Goal: Book appointment/travel/reservation

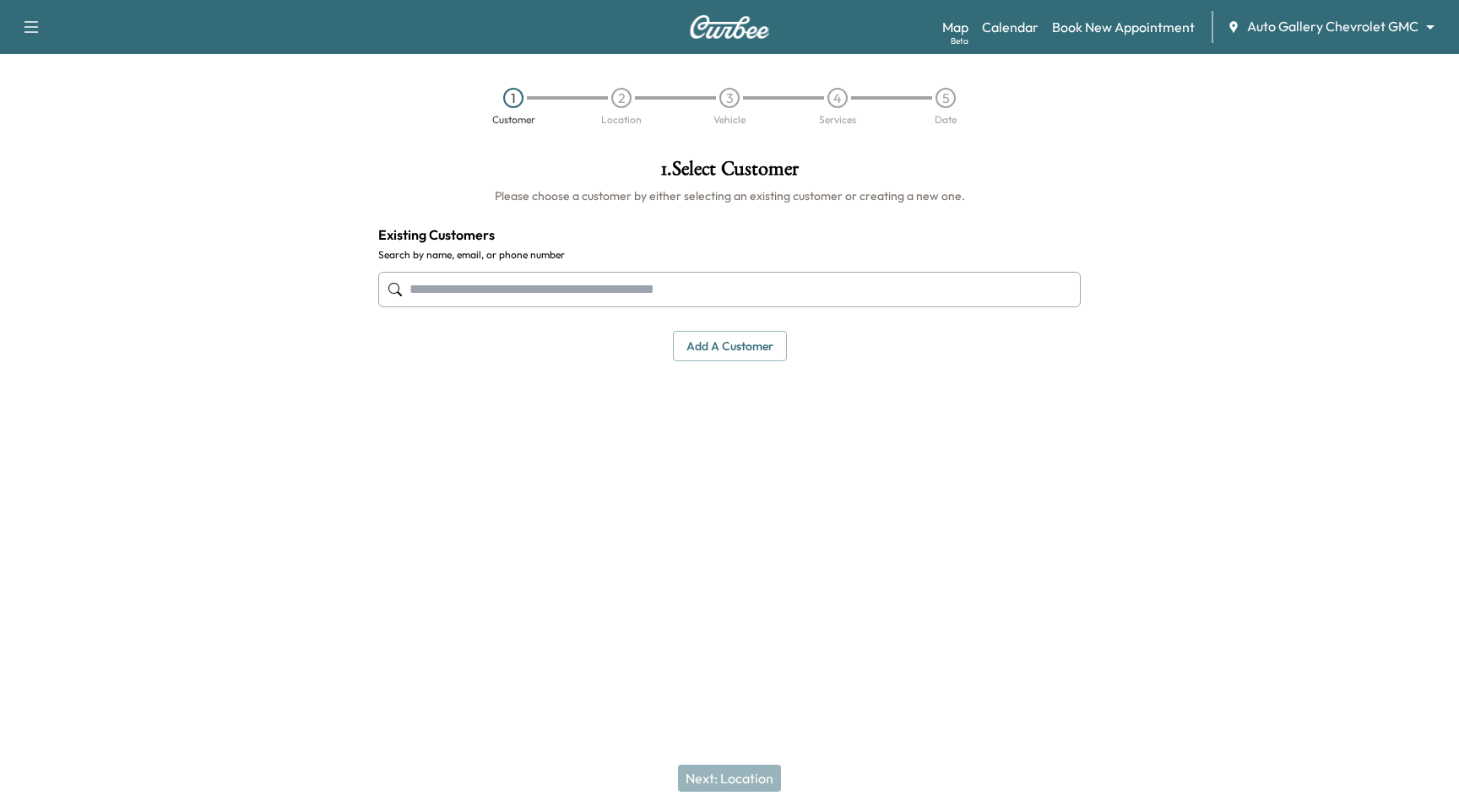
click at [1344, 36] on body "Support Log Out Map Beta Calendar Book New Appointment Auto Gallery Chevrolet G…" at bounding box center [730, 406] width 1459 height 812
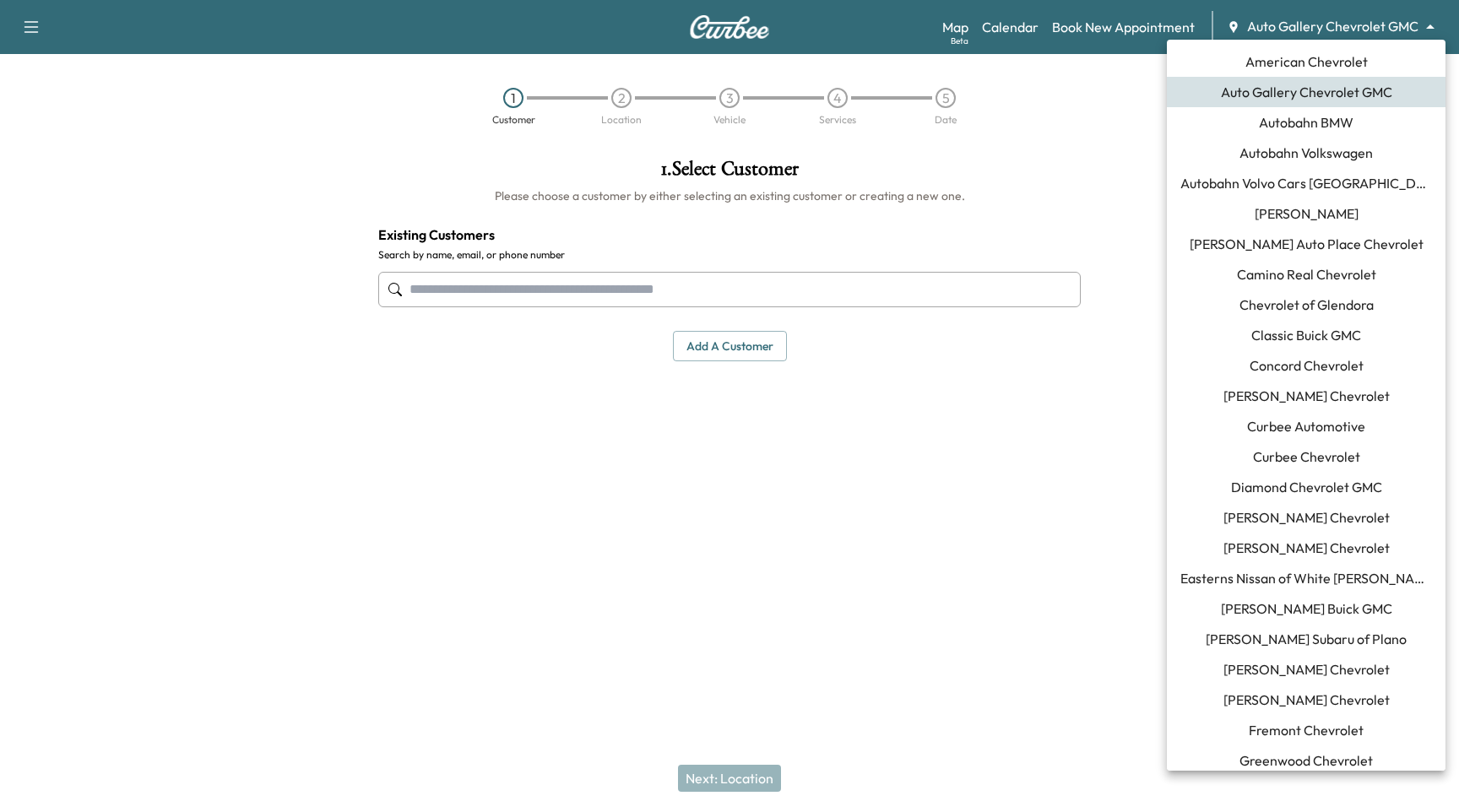
click at [1323, 708] on span "[PERSON_NAME] Chevrolet" at bounding box center [1306, 699] width 166 height 20
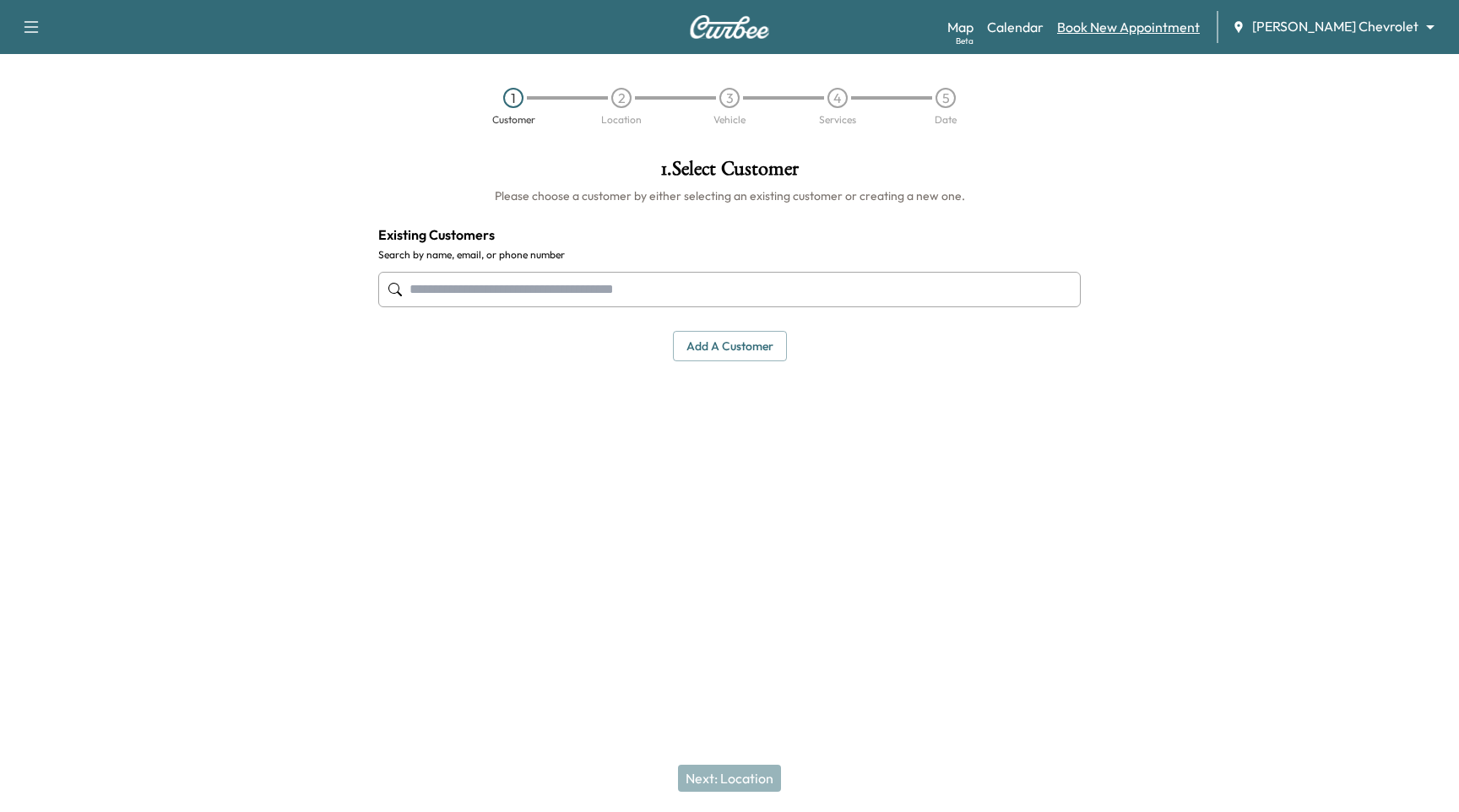
click at [1176, 30] on link "Book New Appointment" at bounding box center [1128, 27] width 143 height 20
click at [601, 277] on input "text" at bounding box center [730, 290] width 702 height 36
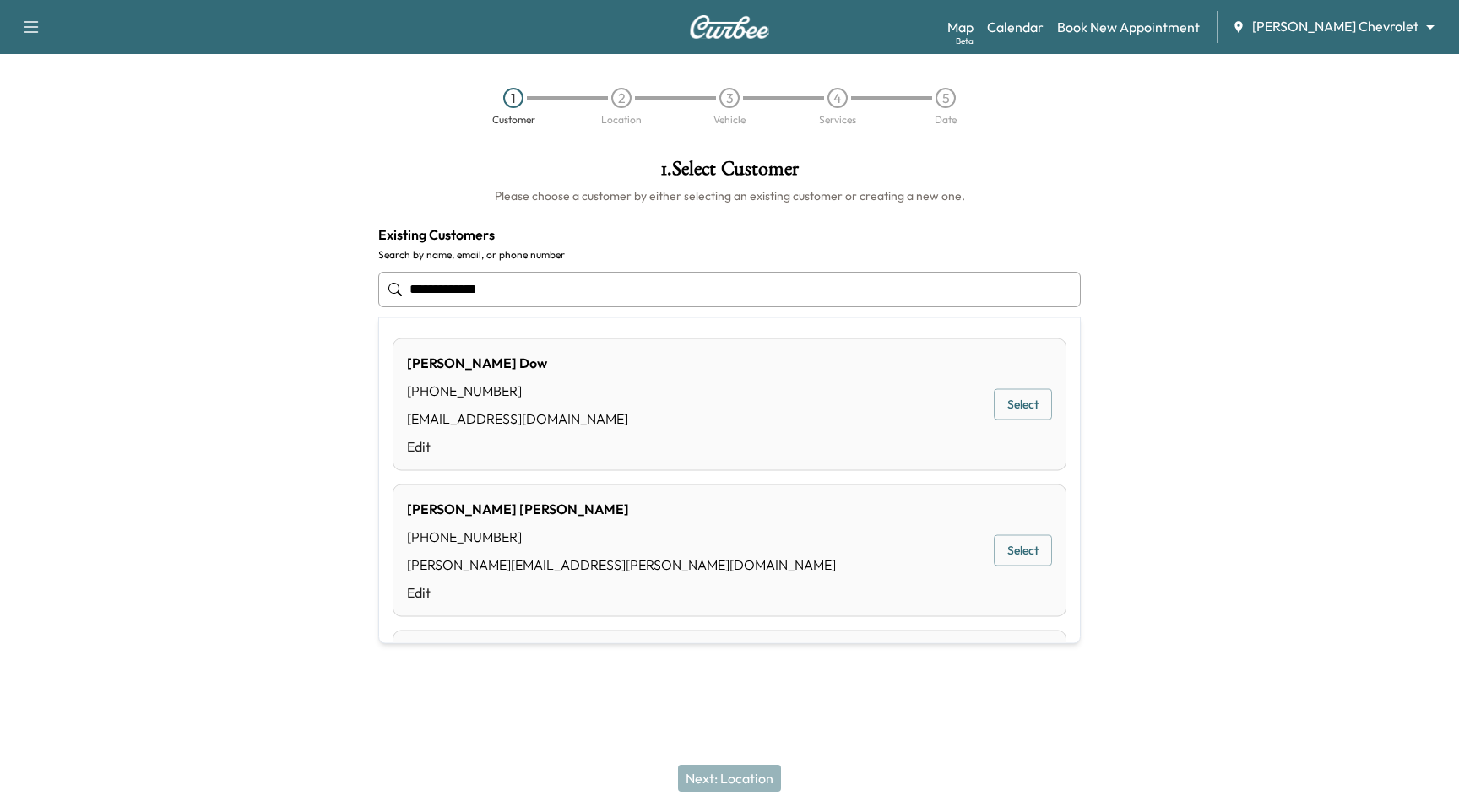
type input "**********"
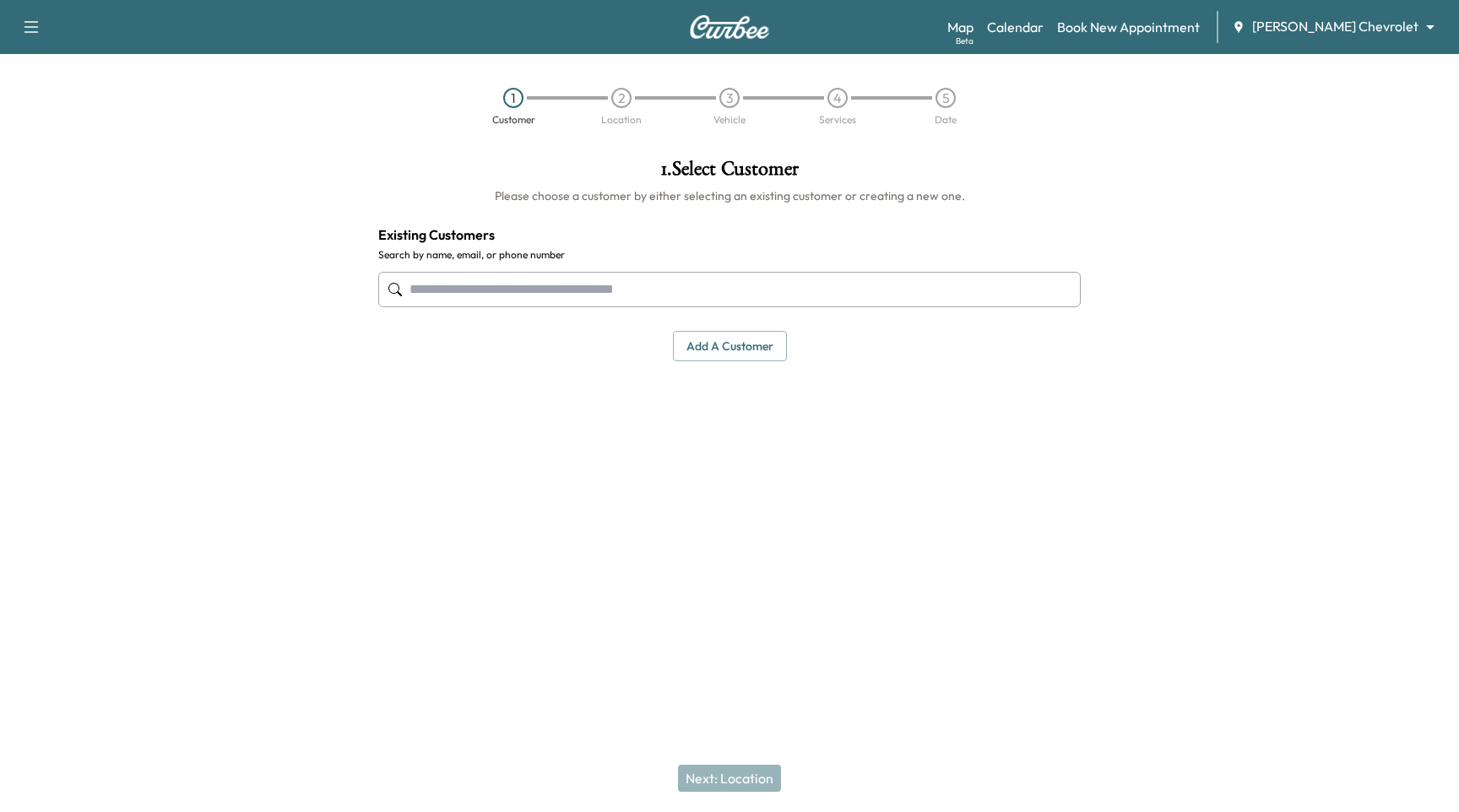
click at [1442, 333] on div at bounding box center [1276, 347] width 364 height 406
click at [737, 357] on button "Add a customer" at bounding box center [730, 346] width 114 height 31
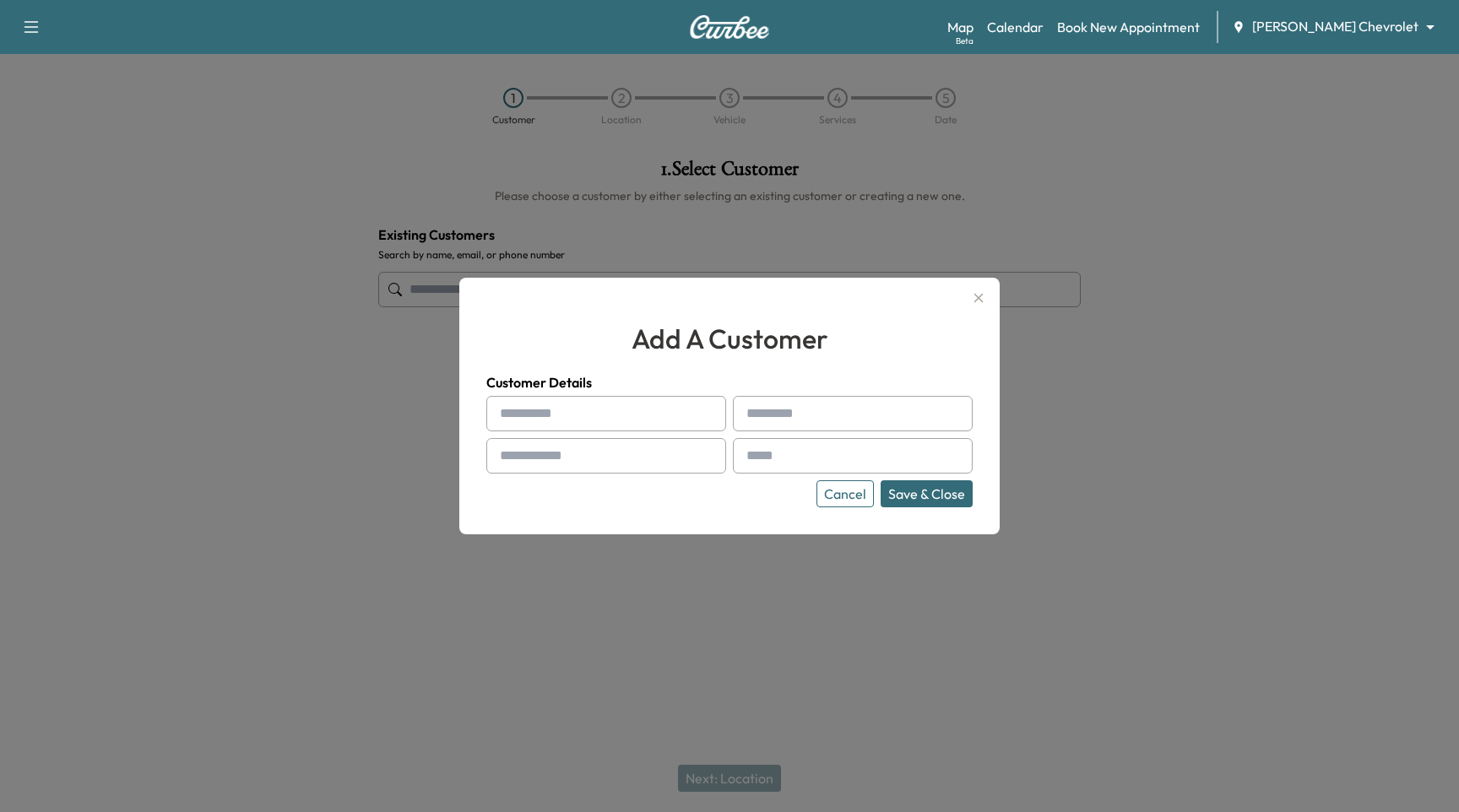
click at [581, 424] on input "text" at bounding box center [606, 414] width 240 height 36
type input "****"
click at [800, 417] on input "text" at bounding box center [853, 414] width 240 height 36
type input "********"
click at [594, 447] on input "text" at bounding box center [606, 456] width 240 height 36
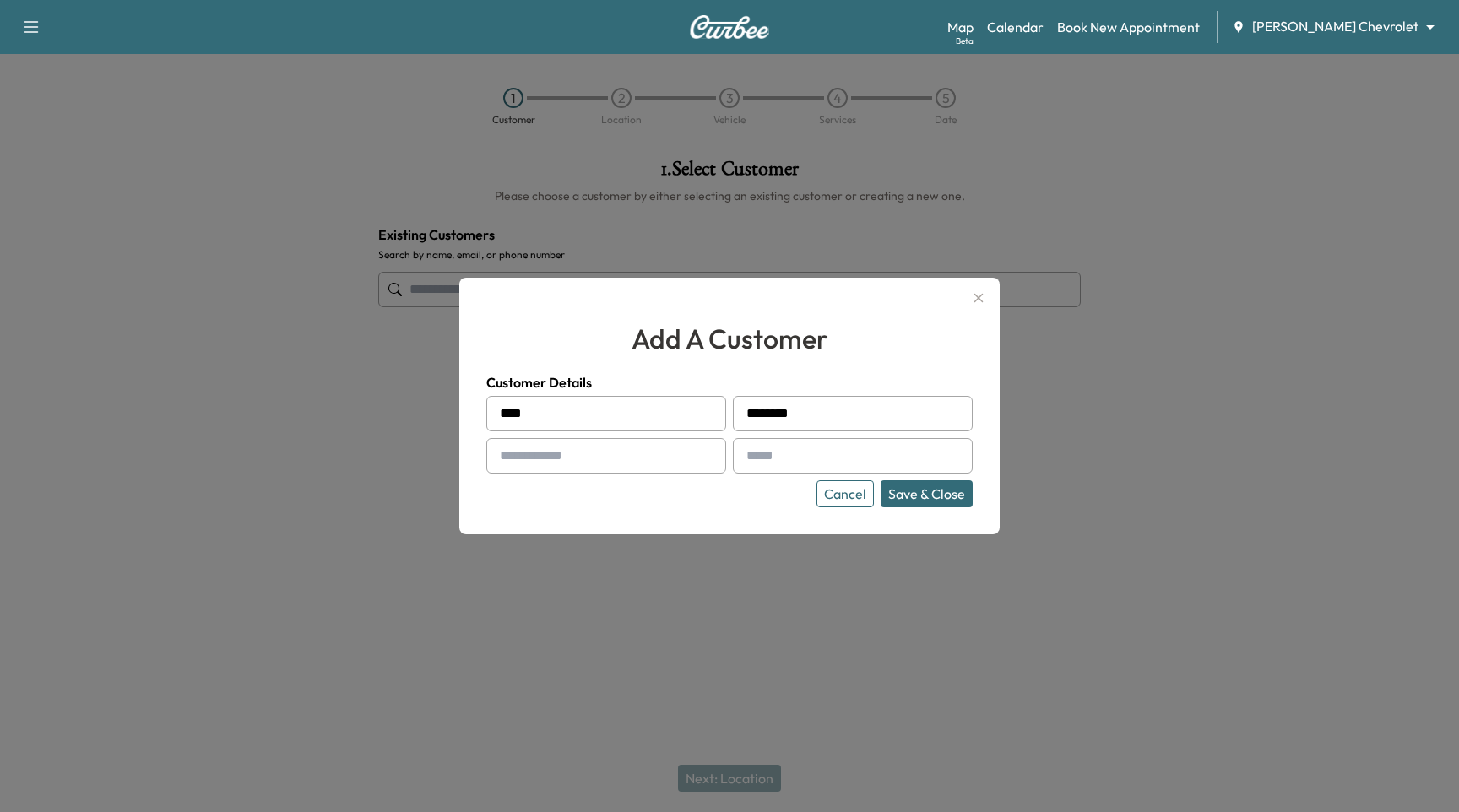
type input "**********"
click at [798, 452] on input "text" at bounding box center [853, 456] width 240 height 36
type input "**********"
click at [940, 505] on button "Save & Close" at bounding box center [927, 494] width 92 height 27
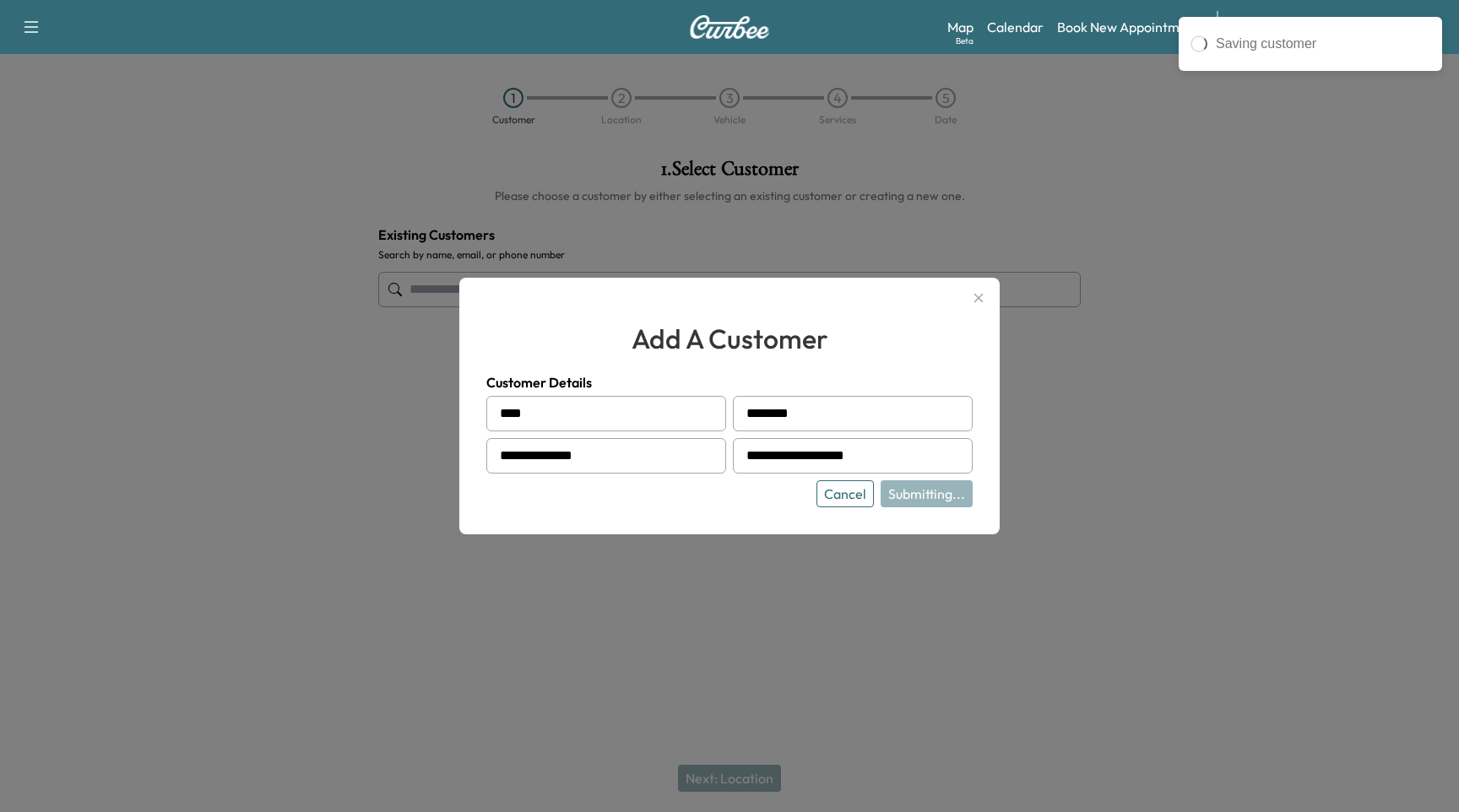
type input "**********"
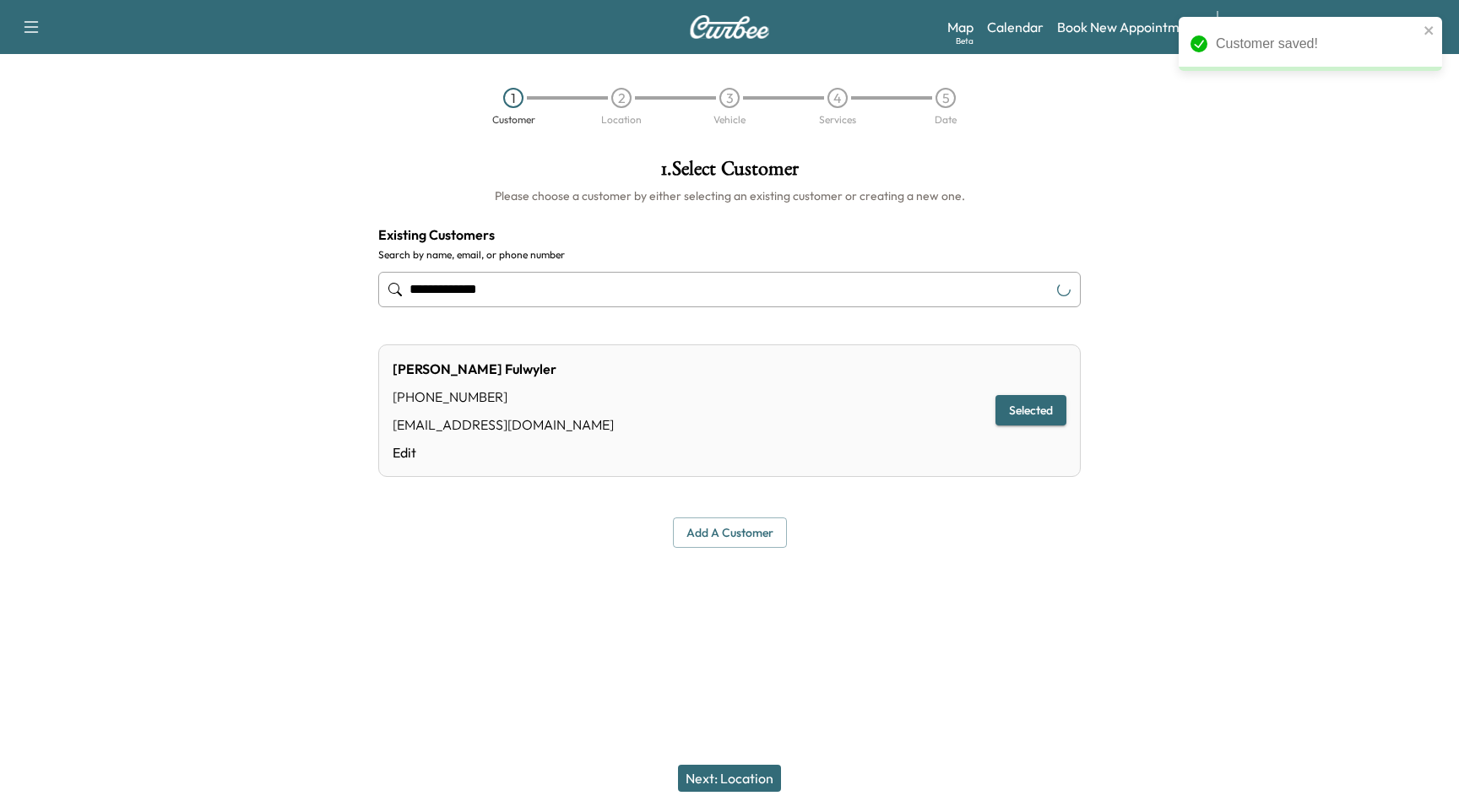
click at [760, 768] on button "Next: Location" at bounding box center [730, 778] width 103 height 27
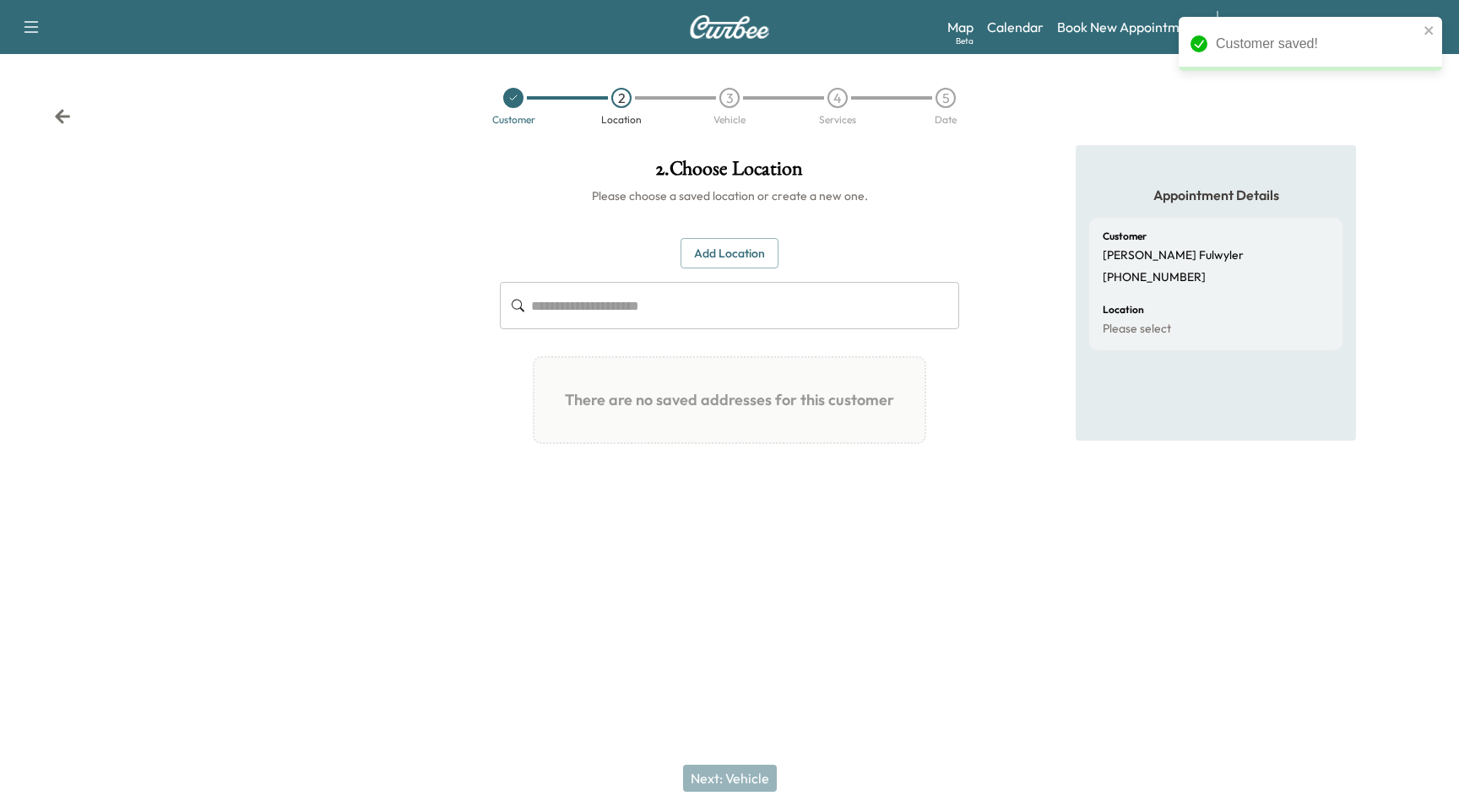
click at [746, 264] on button "Add Location" at bounding box center [730, 253] width 98 height 31
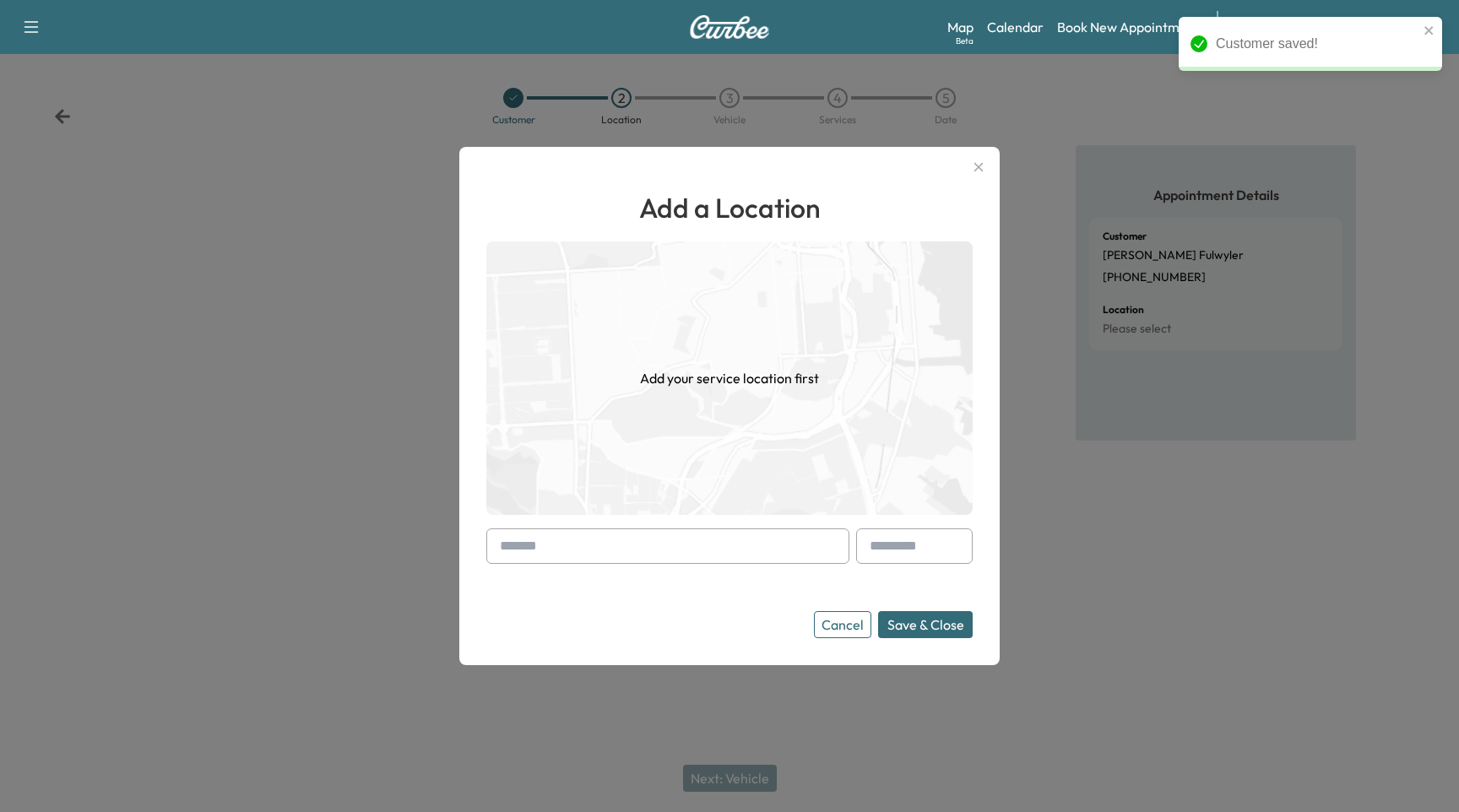
click at [717, 528] on div "Add a Location Add your service location first Cancel Save & Close" at bounding box center [729, 412] width 486 height 450
click at [719, 561] on input "text" at bounding box center [667, 546] width 363 height 36
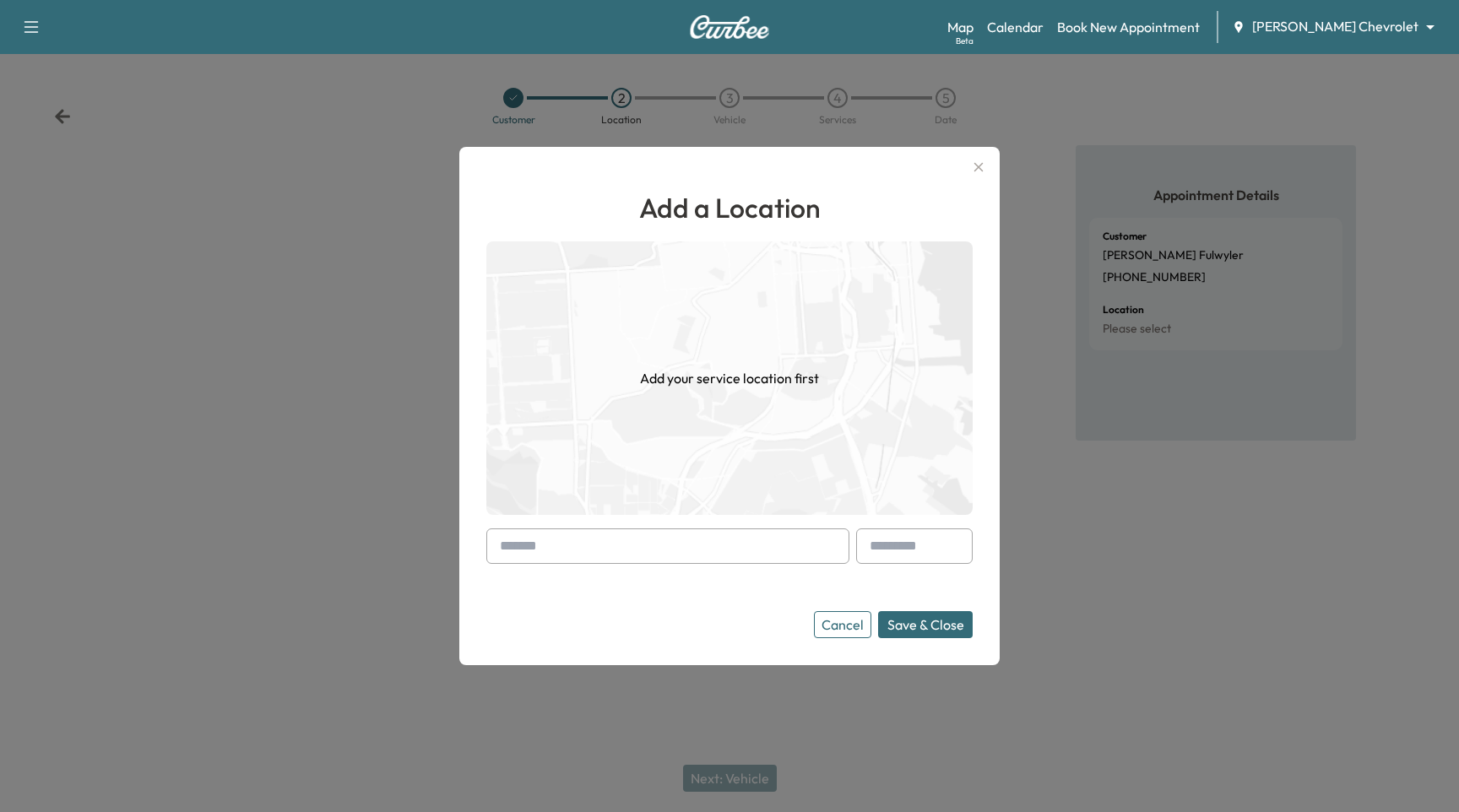
click at [578, 540] on input "text" at bounding box center [667, 546] width 363 height 36
paste input "**********"
click at [773, 574] on li "[STREET_ADDRESS]" at bounding box center [667, 582] width 362 height 34
type input "**********"
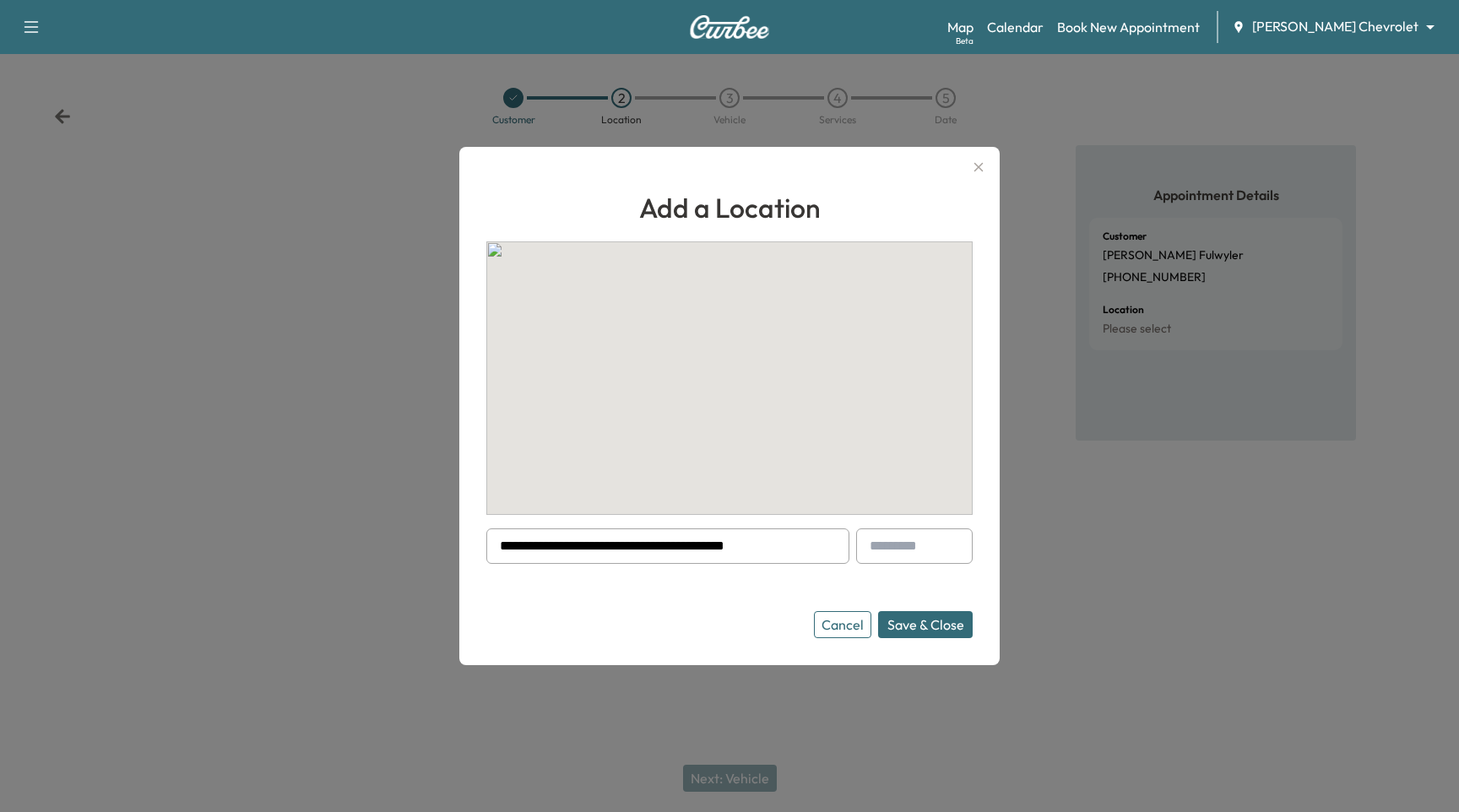
click at [942, 620] on button "Save & Close" at bounding box center [925, 625] width 94 height 27
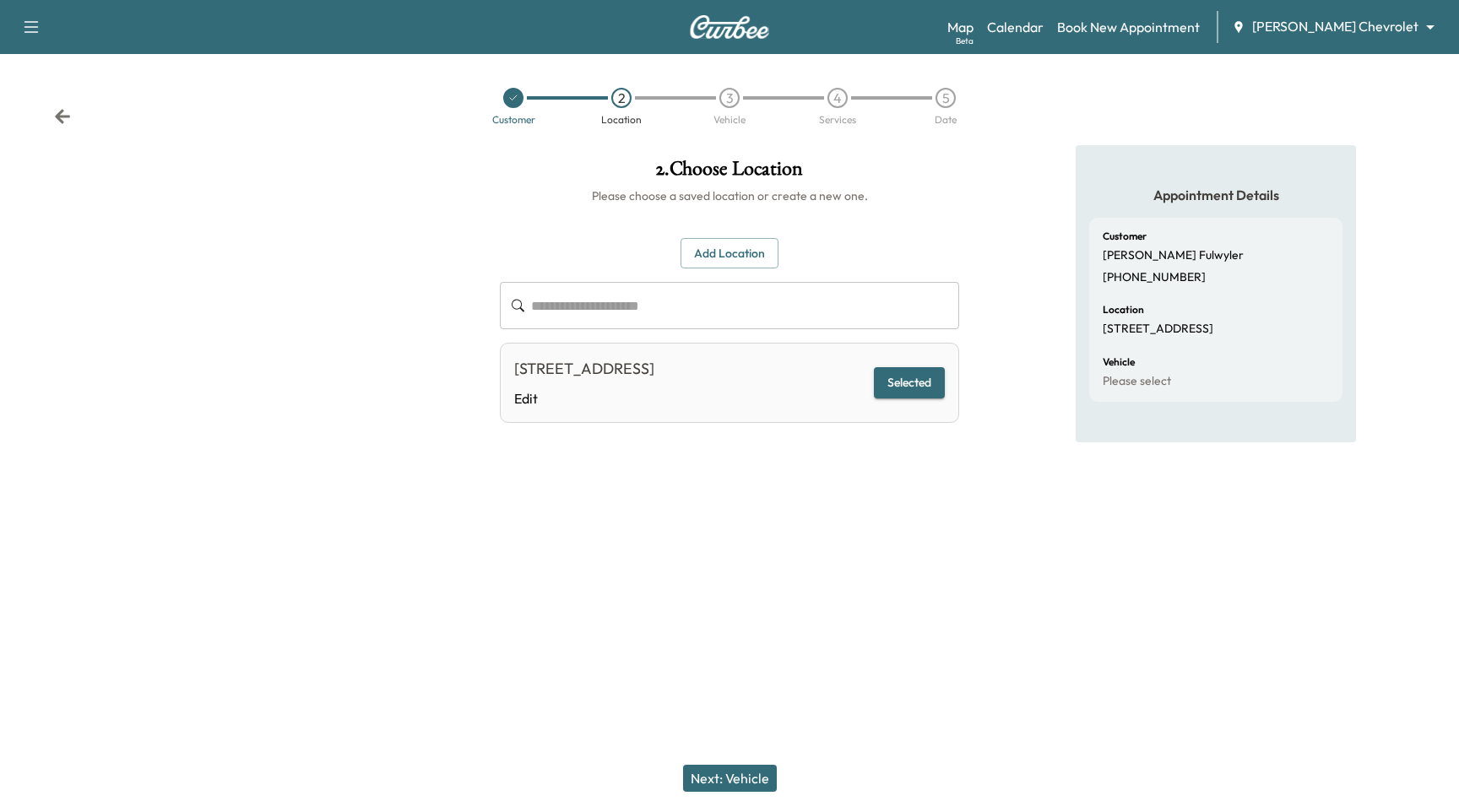
click at [737, 776] on button "Next: Vehicle" at bounding box center [730, 778] width 93 height 27
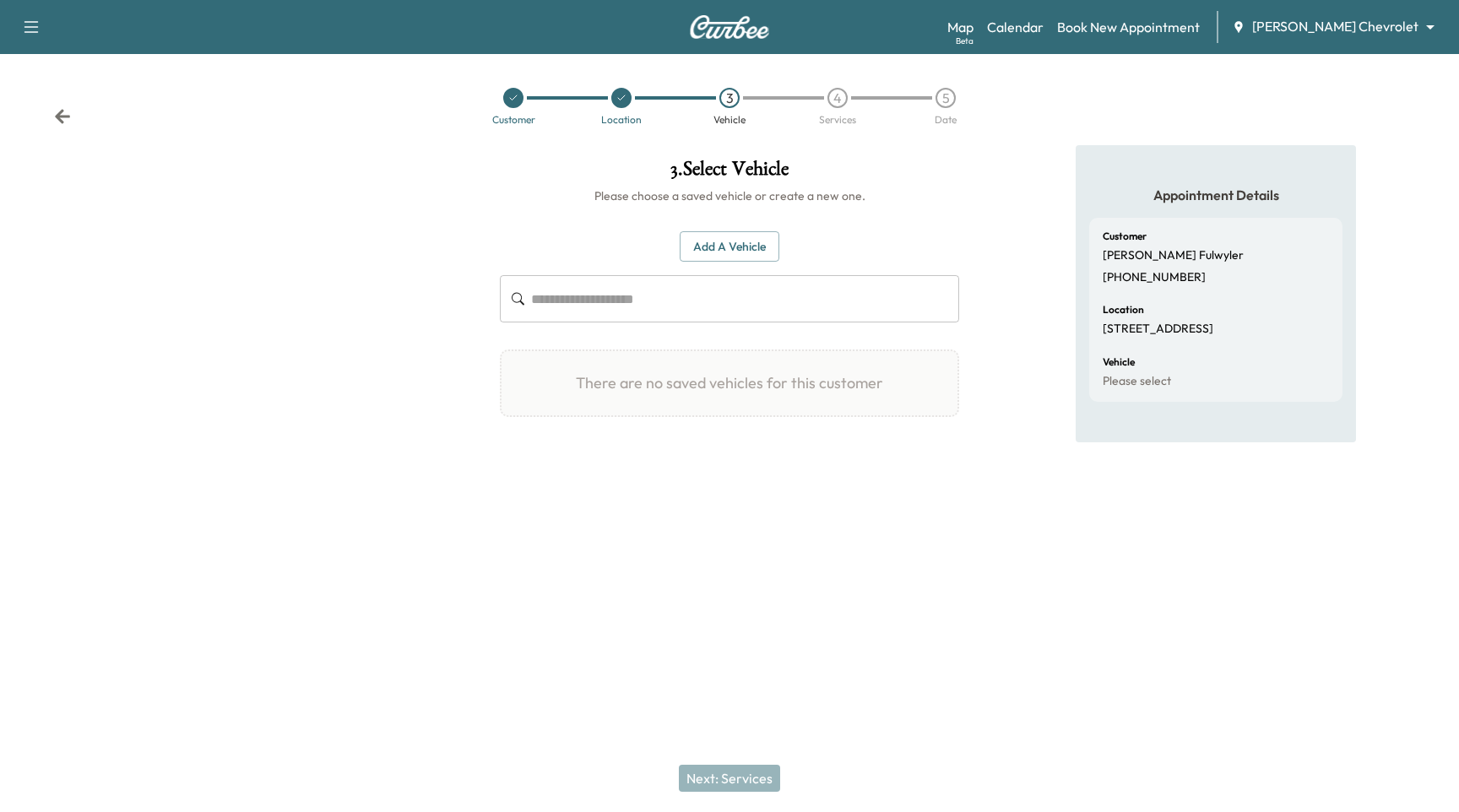
click at [734, 258] on button "Add a Vehicle" at bounding box center [730, 246] width 100 height 31
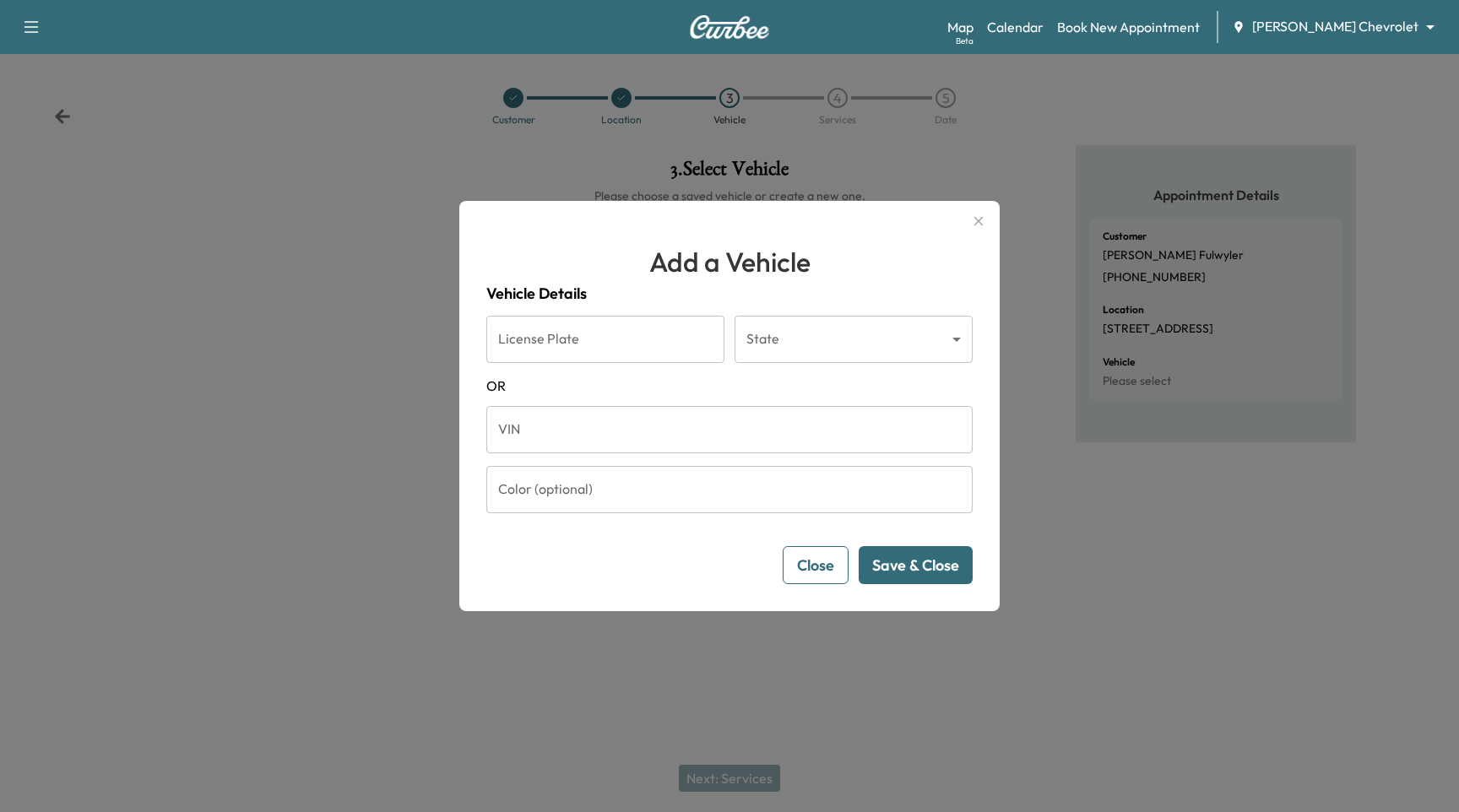
drag, startPoint x: 608, startPoint y: 419, endPoint x: 611, endPoint y: 430, distance: 11.4
click at [607, 419] on input "VIN" at bounding box center [729, 429] width 486 height 47
type input "**********"
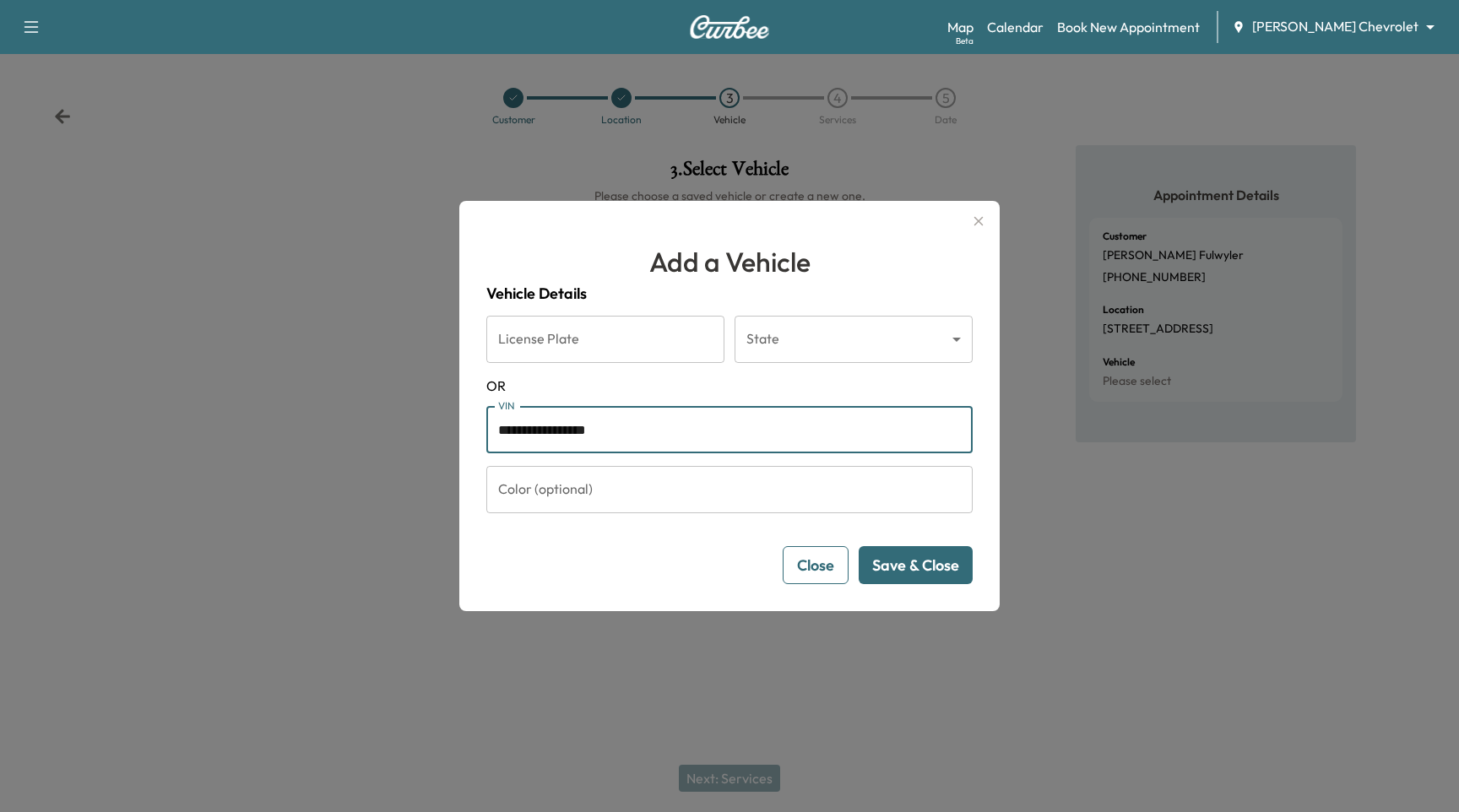
click at [897, 568] on button "Save & Close" at bounding box center [915, 565] width 114 height 38
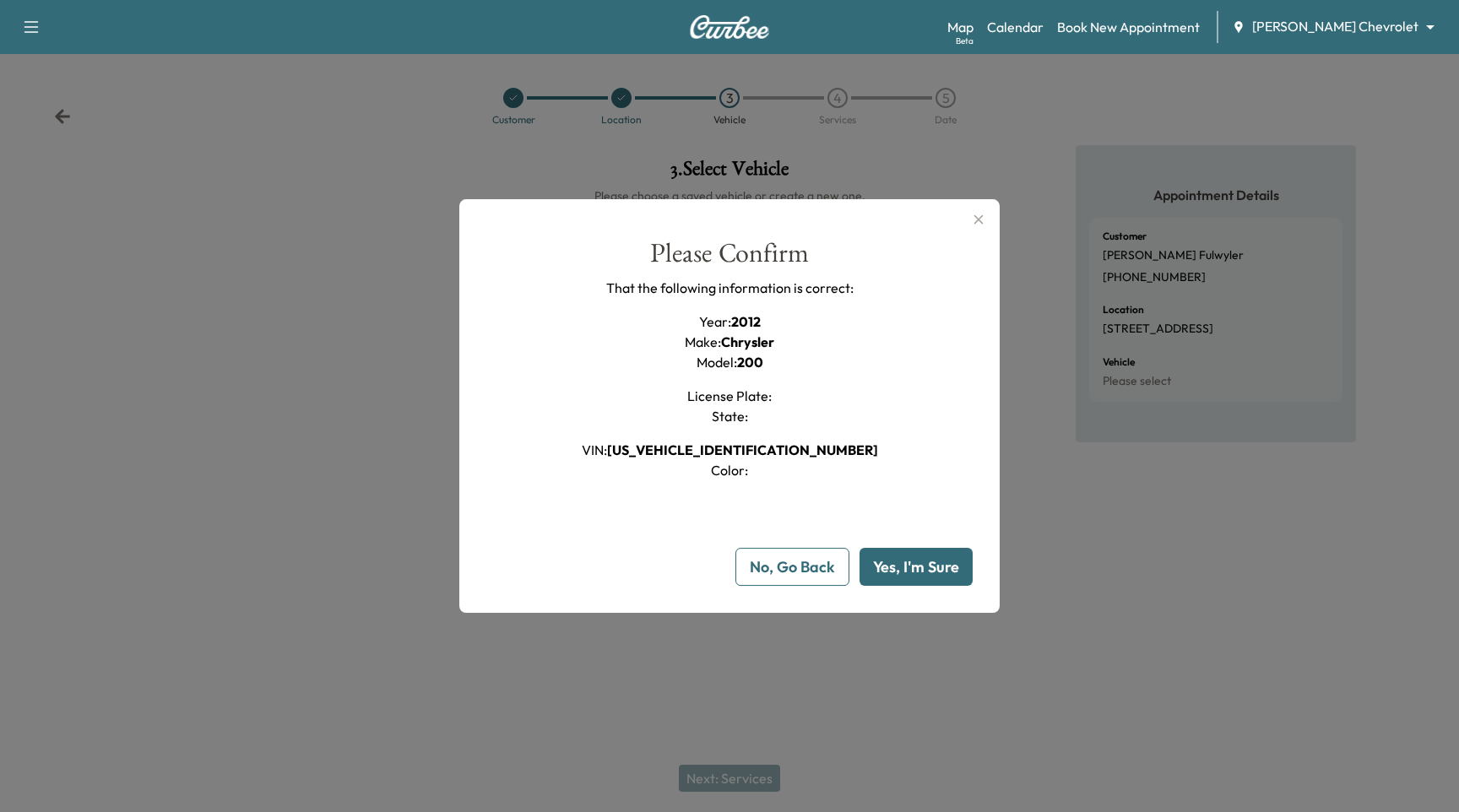
click at [916, 559] on button "Yes, I'm Sure" at bounding box center [915, 567] width 113 height 38
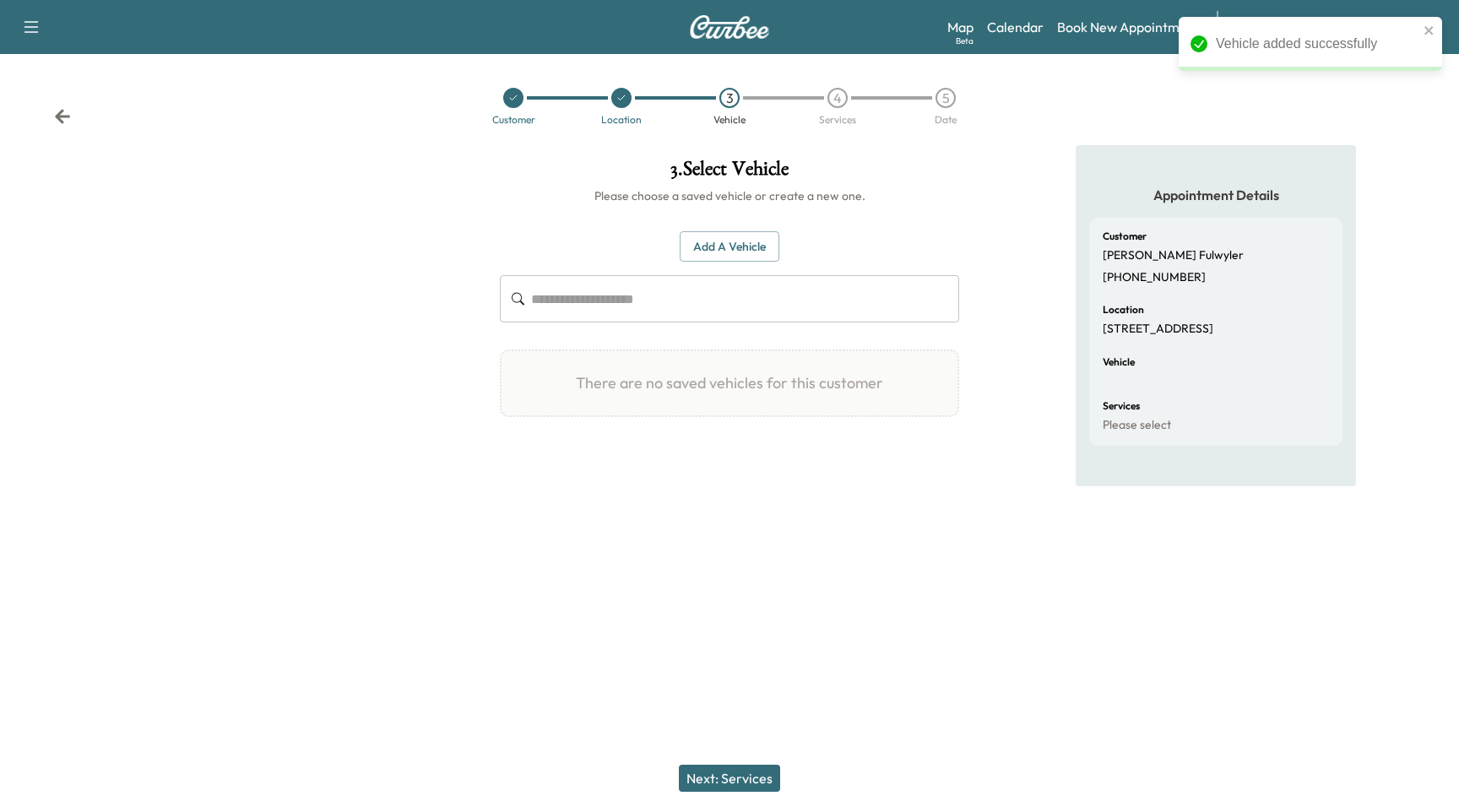
click at [720, 782] on button "Next: Services" at bounding box center [730, 778] width 101 height 27
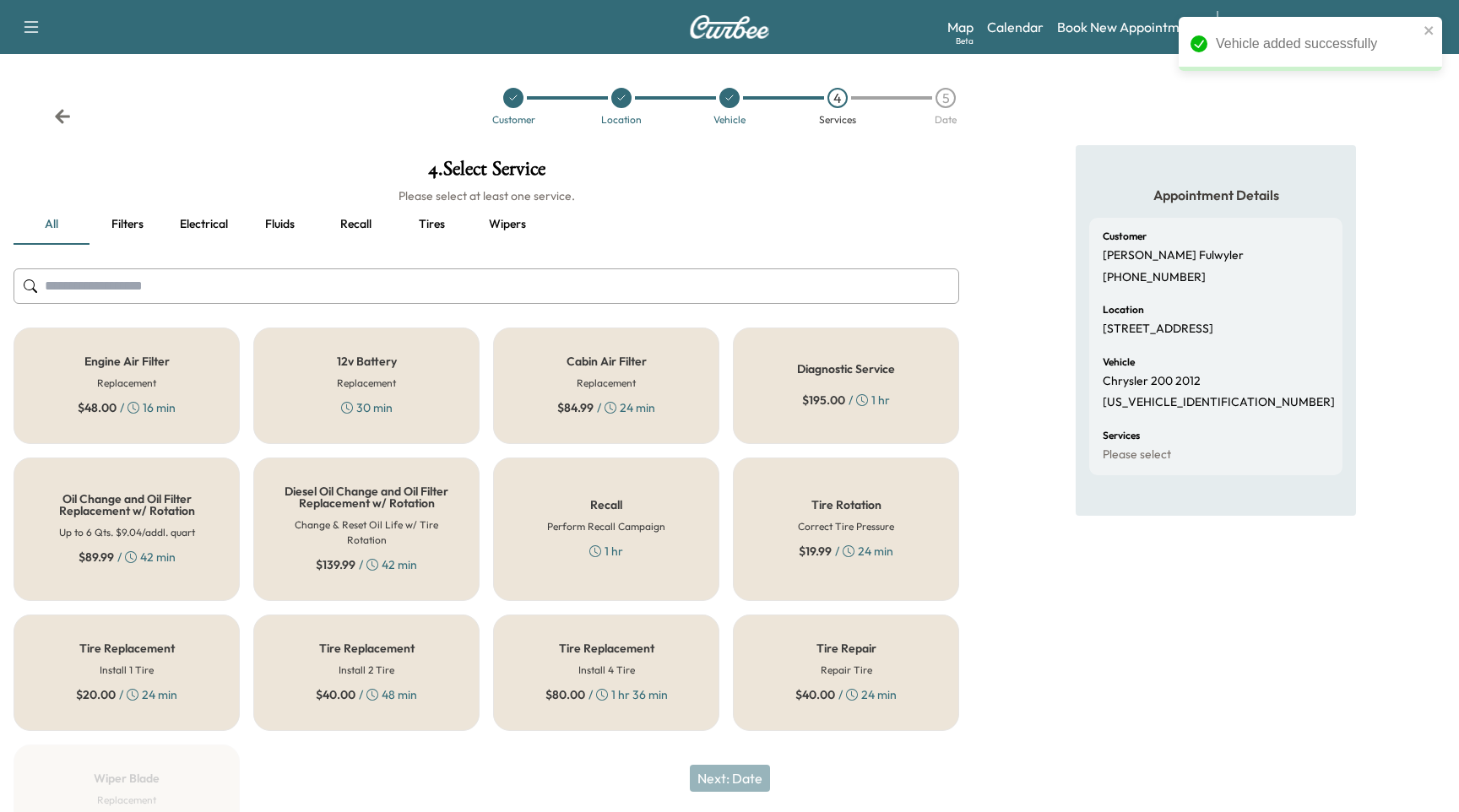
click at [328, 374] on div "12v Battery Replacement 30 min" at bounding box center [366, 386] width 227 height 116
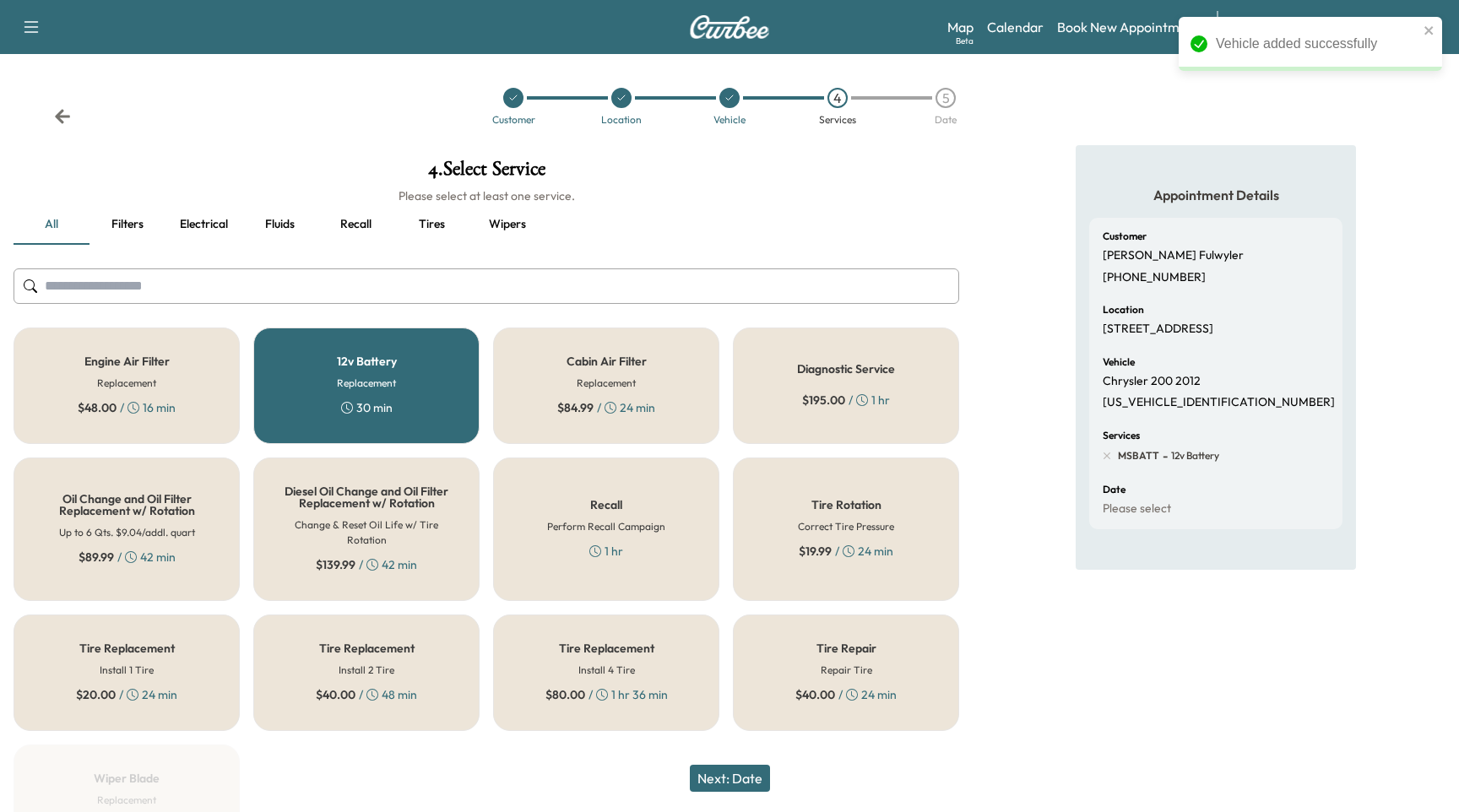
click at [712, 771] on button "Next: Date" at bounding box center [730, 778] width 80 height 27
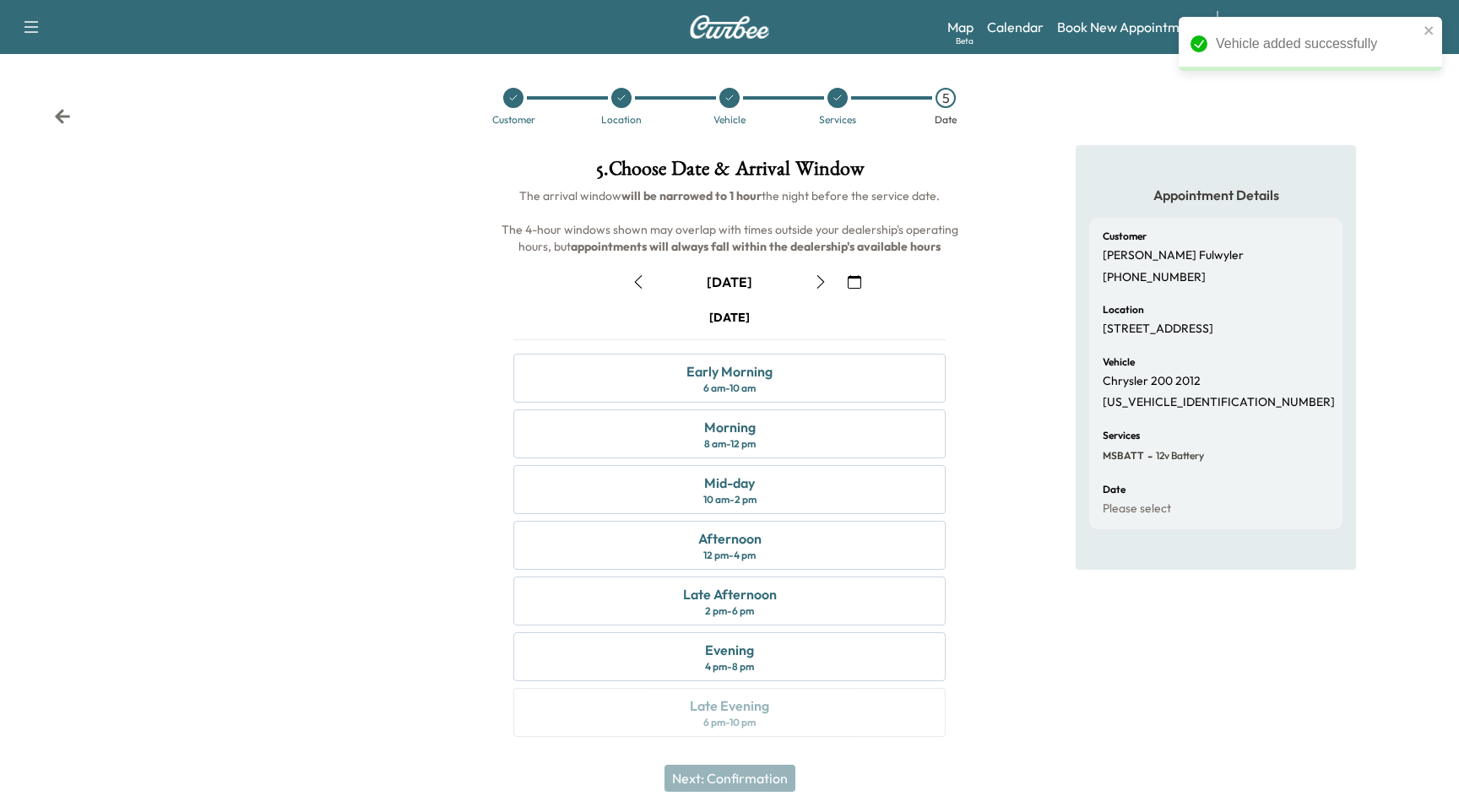
click at [827, 107] on div at bounding box center [838, 98] width 108 height 20
click at [831, 105] on div at bounding box center [837, 98] width 20 height 20
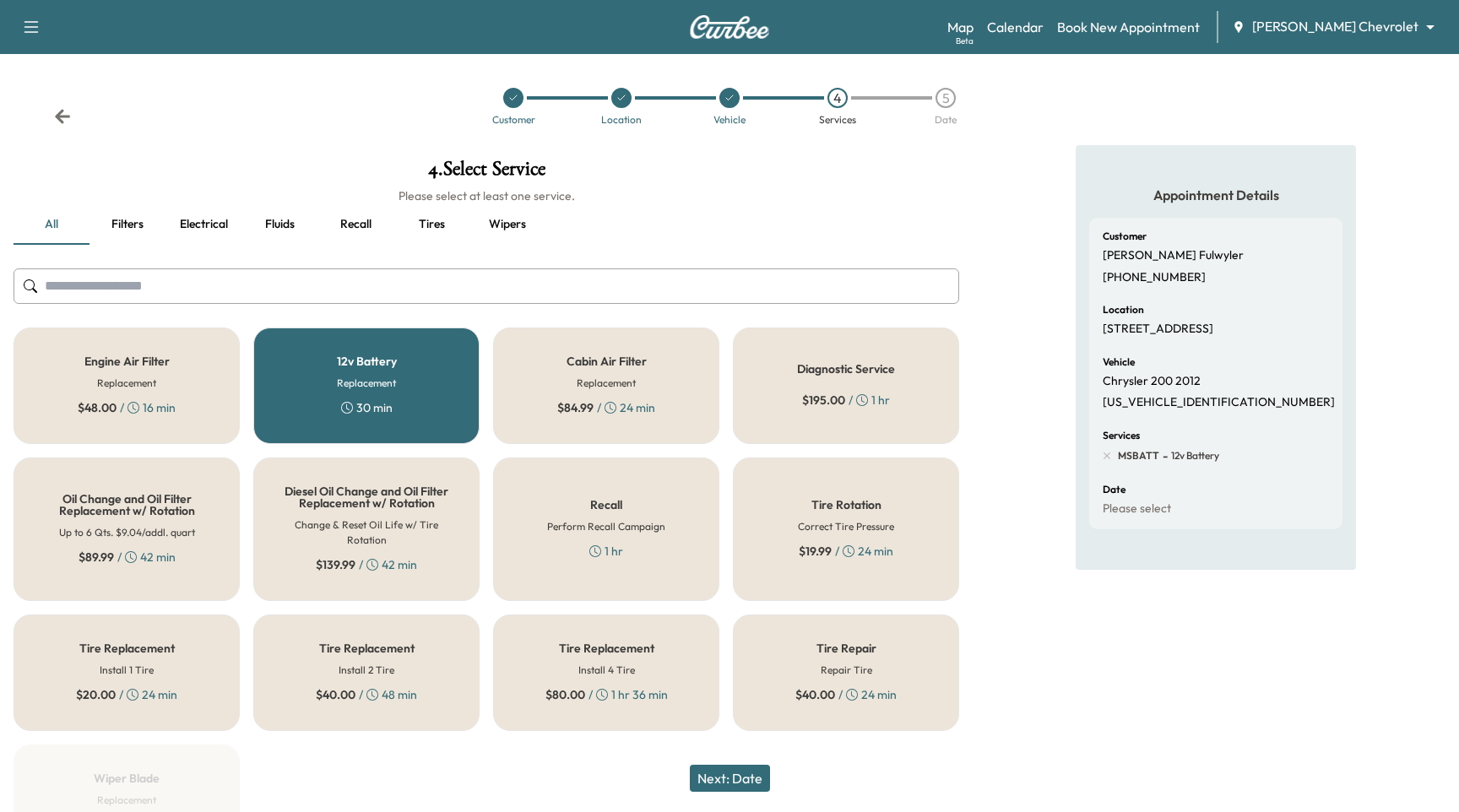
click at [211, 529] on div "Oil Change and Oil Filter Replacement w/ Rotation Up to 6 Qts. $9.04/addl. quar…" at bounding box center [126, 529] width 227 height 143
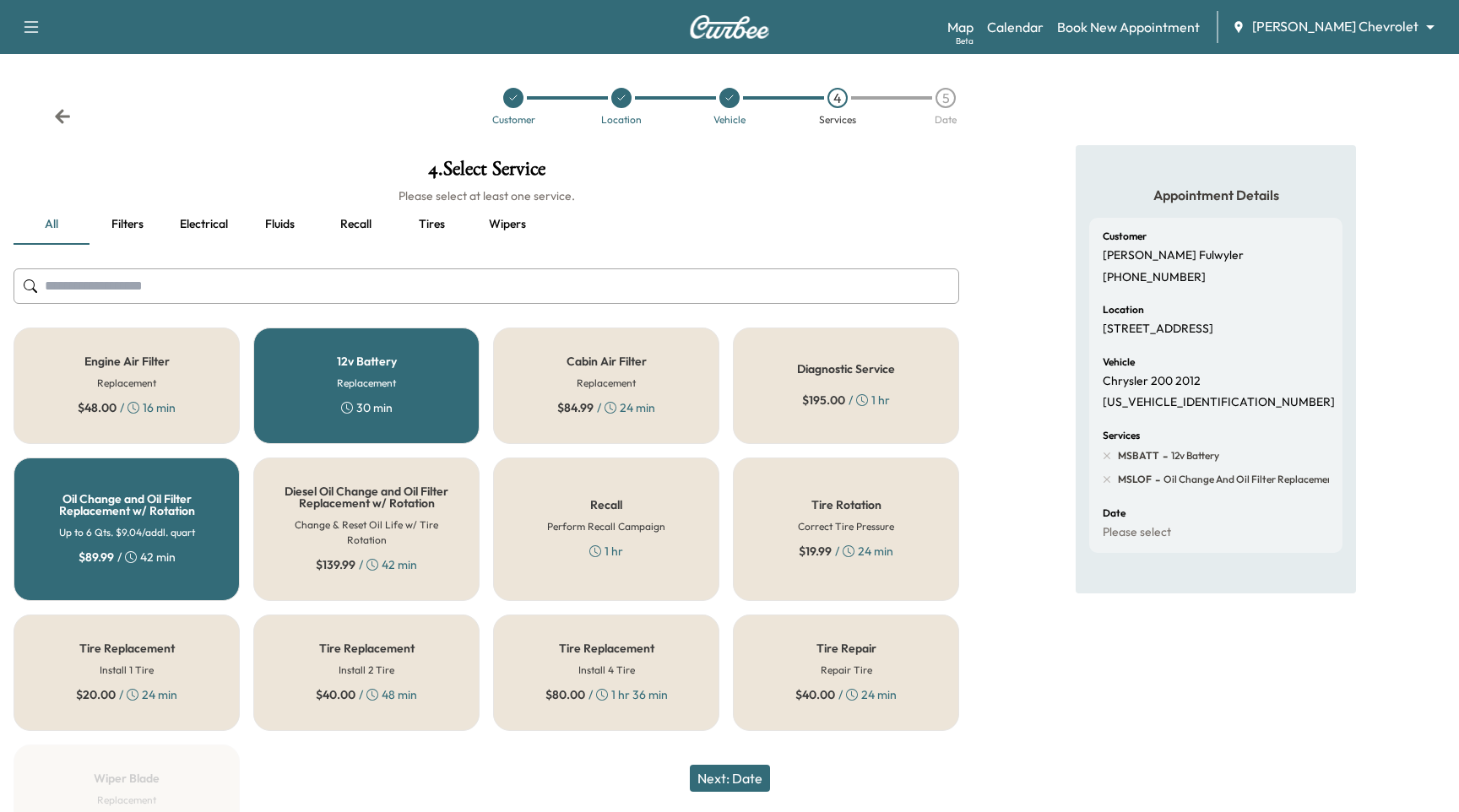
click at [332, 362] on div "12v Battery Replacement 30 min" at bounding box center [366, 386] width 227 height 116
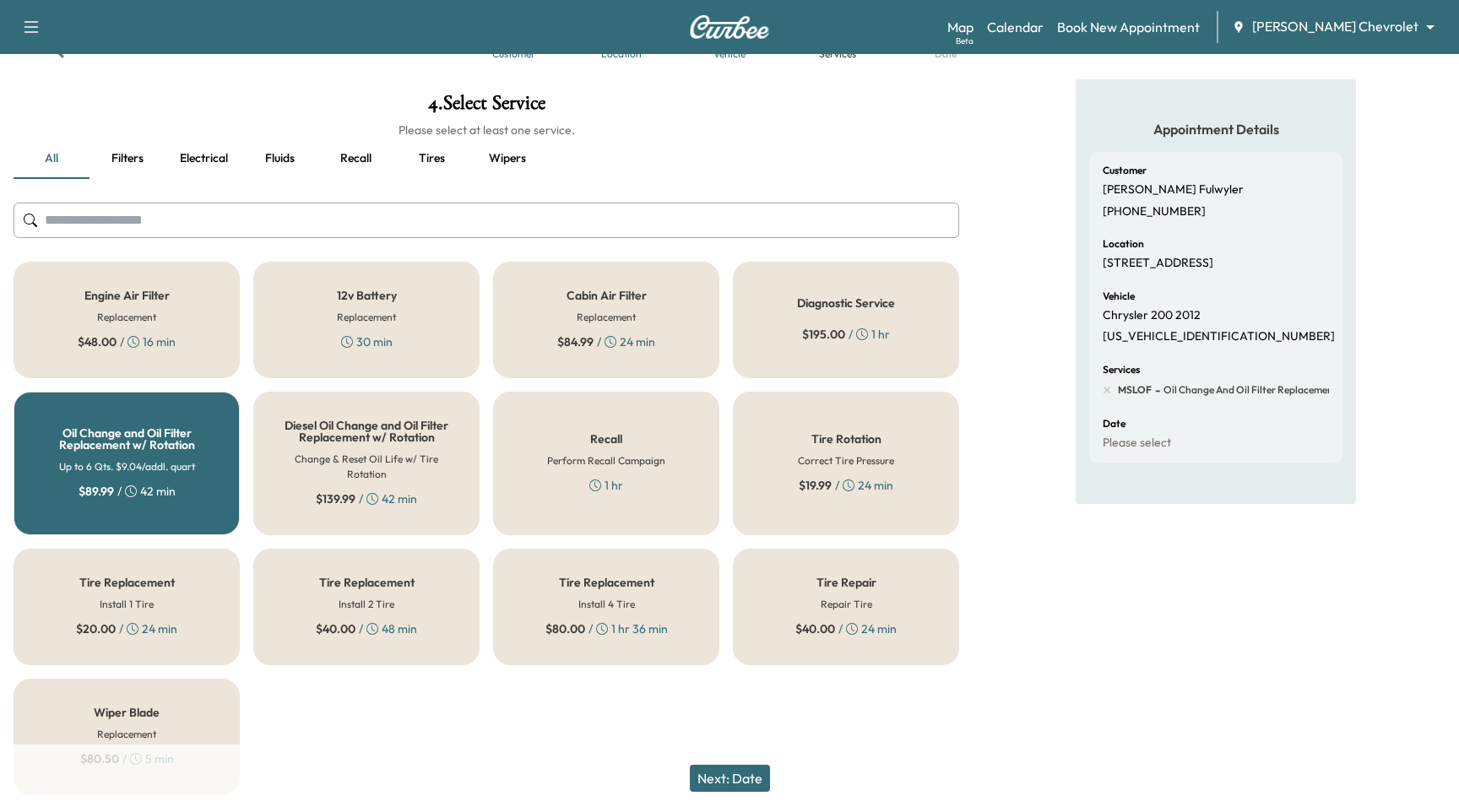
scroll to position [115, 0]
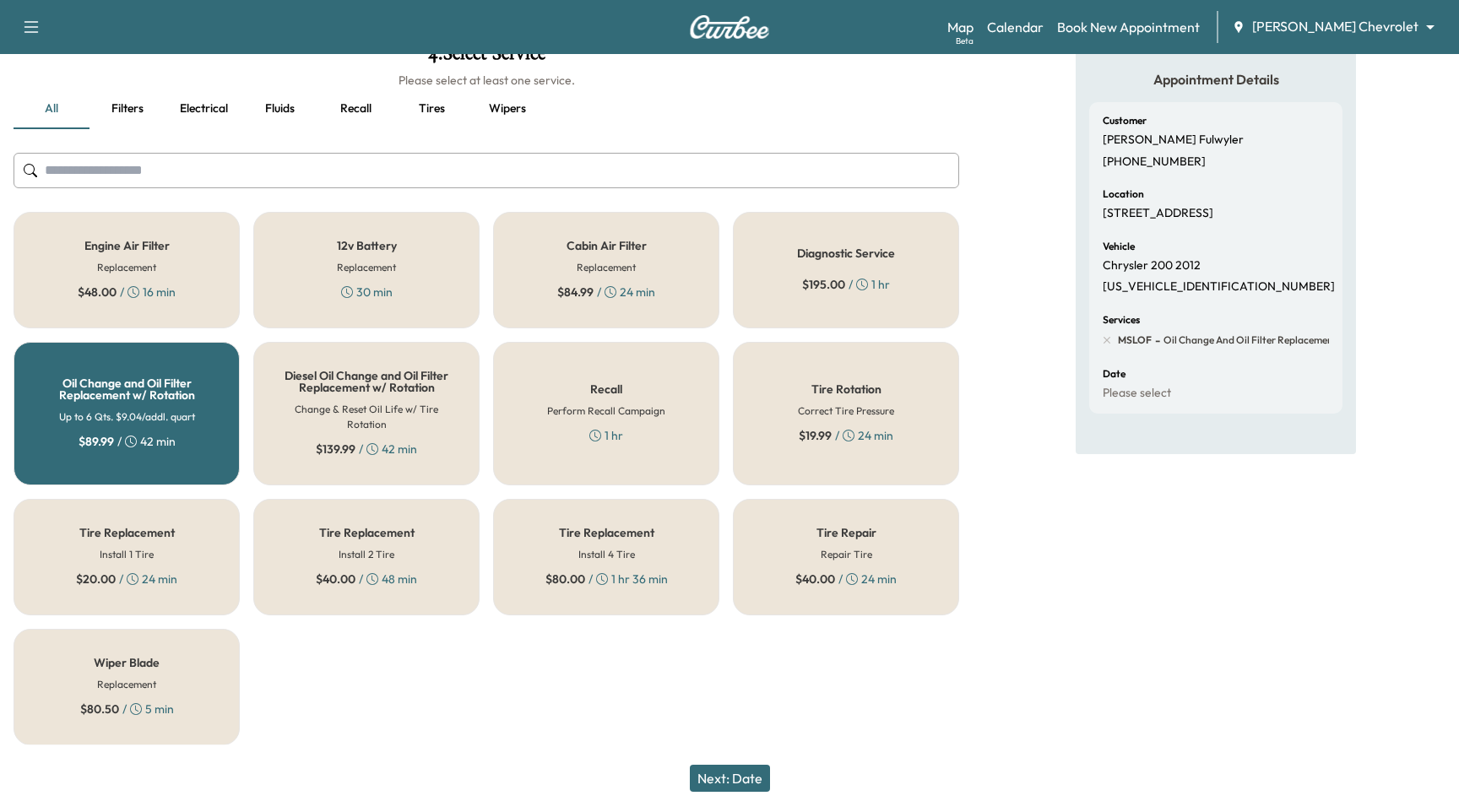
click at [734, 778] on button "Next: Date" at bounding box center [730, 778] width 80 height 27
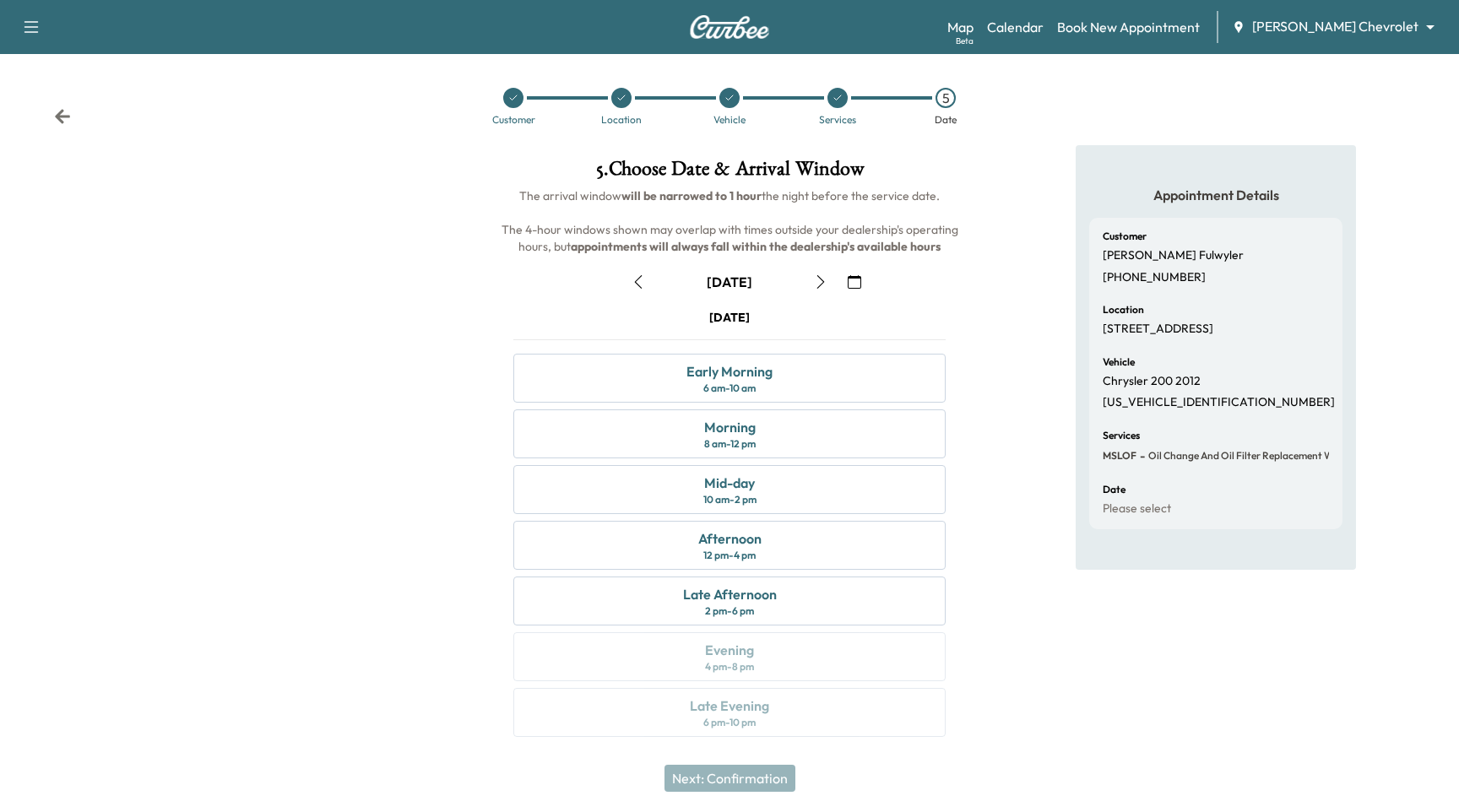
click at [849, 281] on icon "button" at bounding box center [854, 282] width 13 height 13
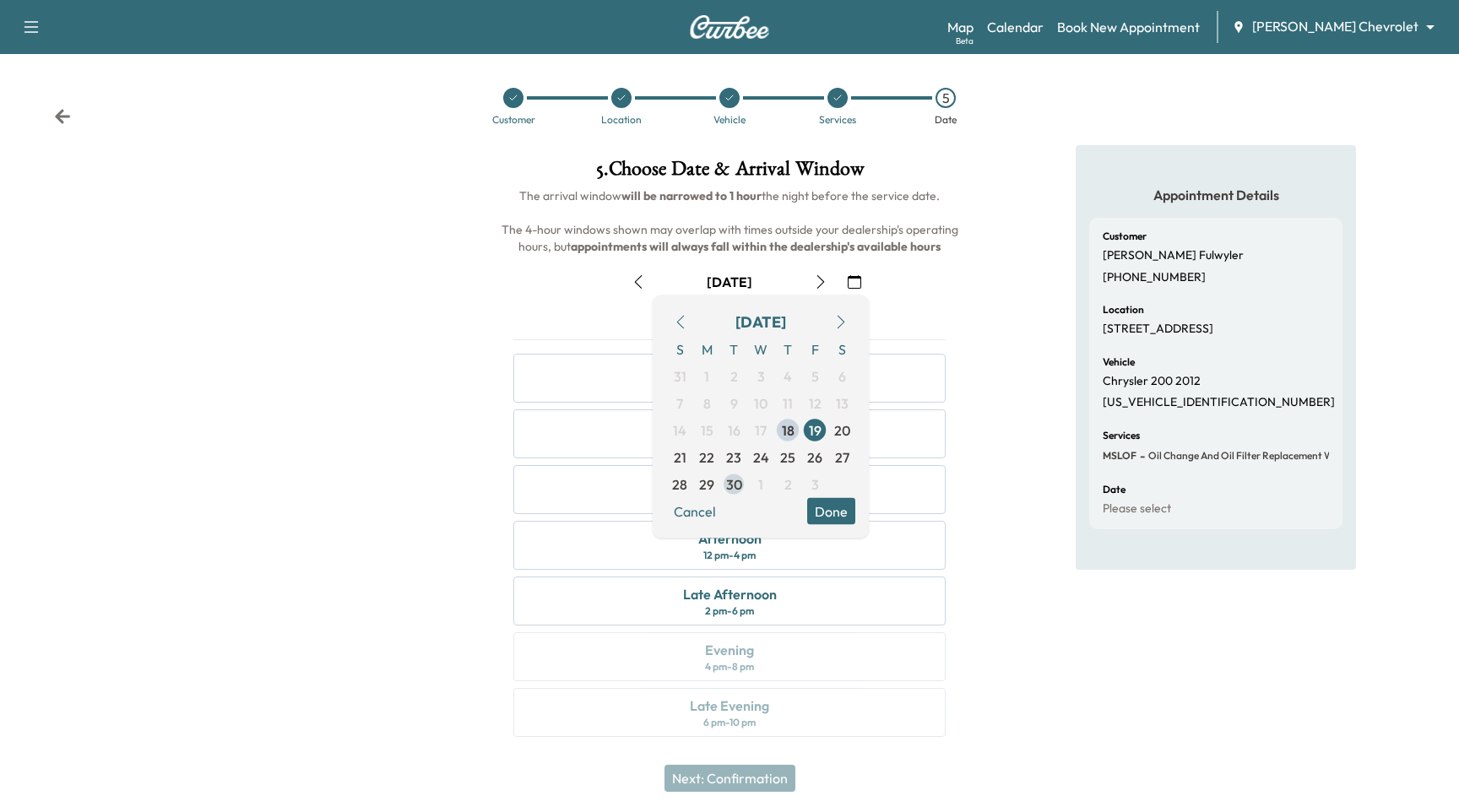
click at [722, 490] on span "30" at bounding box center [733, 484] width 27 height 27
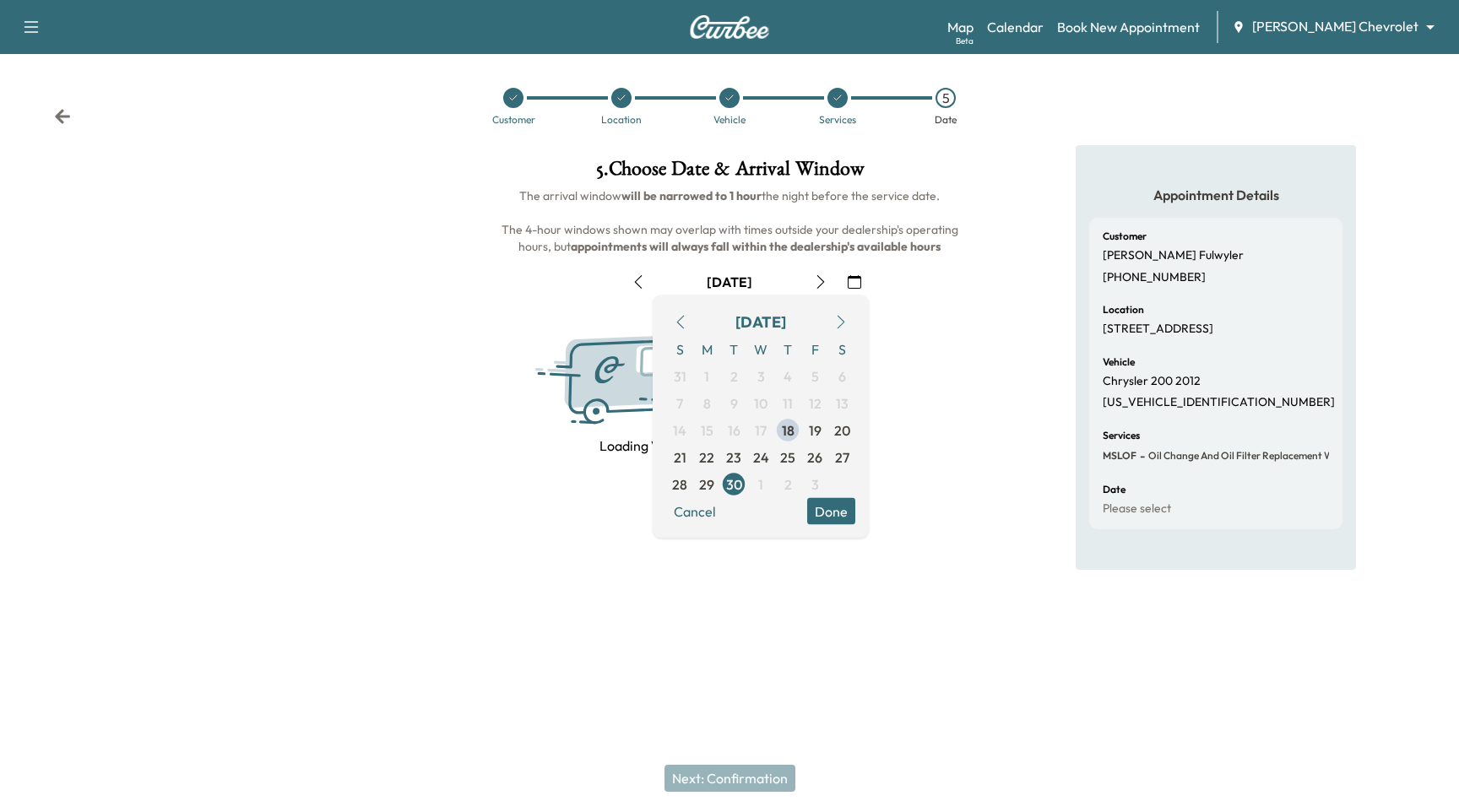
click at [826, 509] on button "Done" at bounding box center [831, 511] width 48 height 27
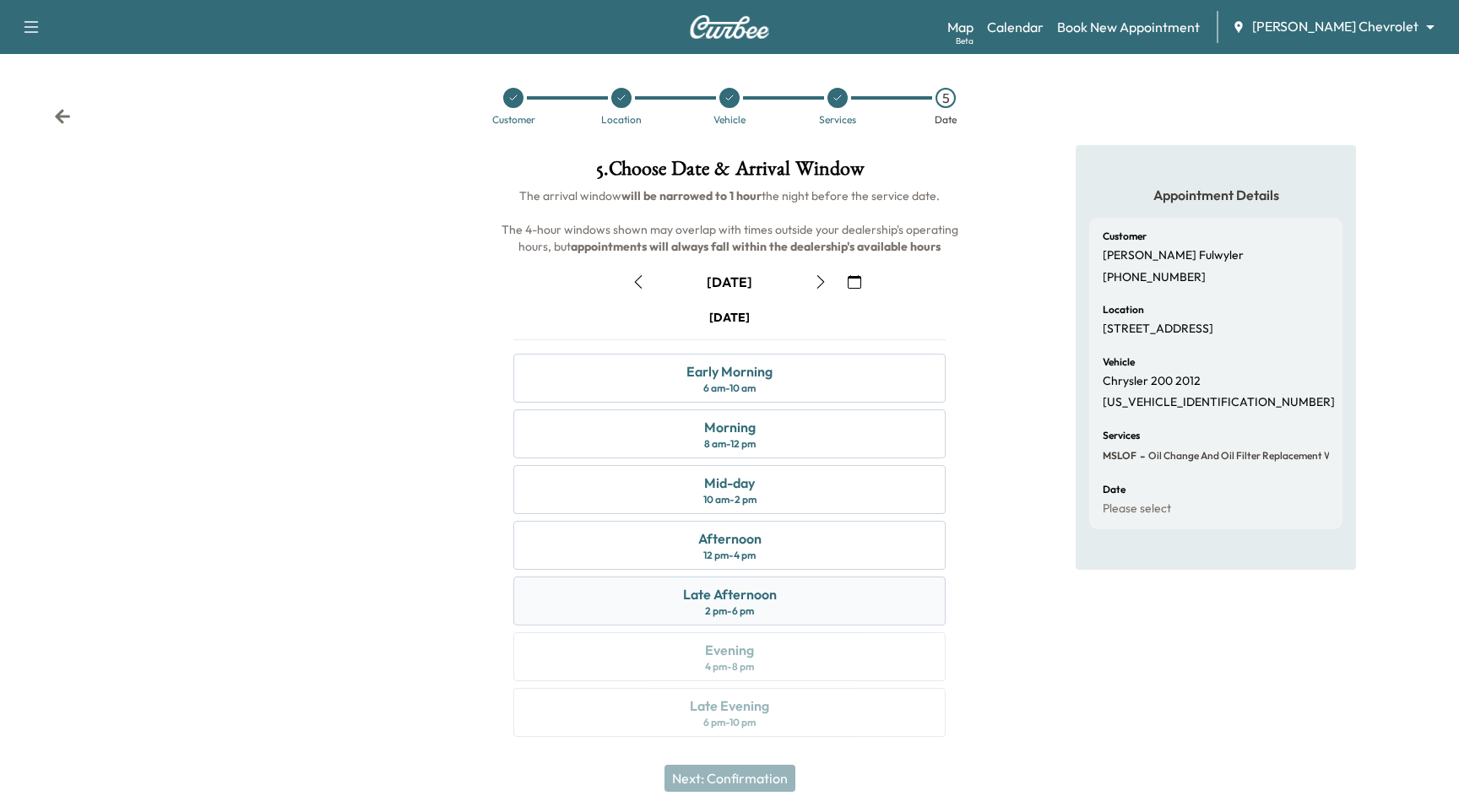
drag, startPoint x: 826, startPoint y: 509, endPoint x: 806, endPoint y: 589, distance: 82.5
click at [794, 561] on div "Afternoon 12 pm - 4 pm" at bounding box center [730, 545] width 432 height 49
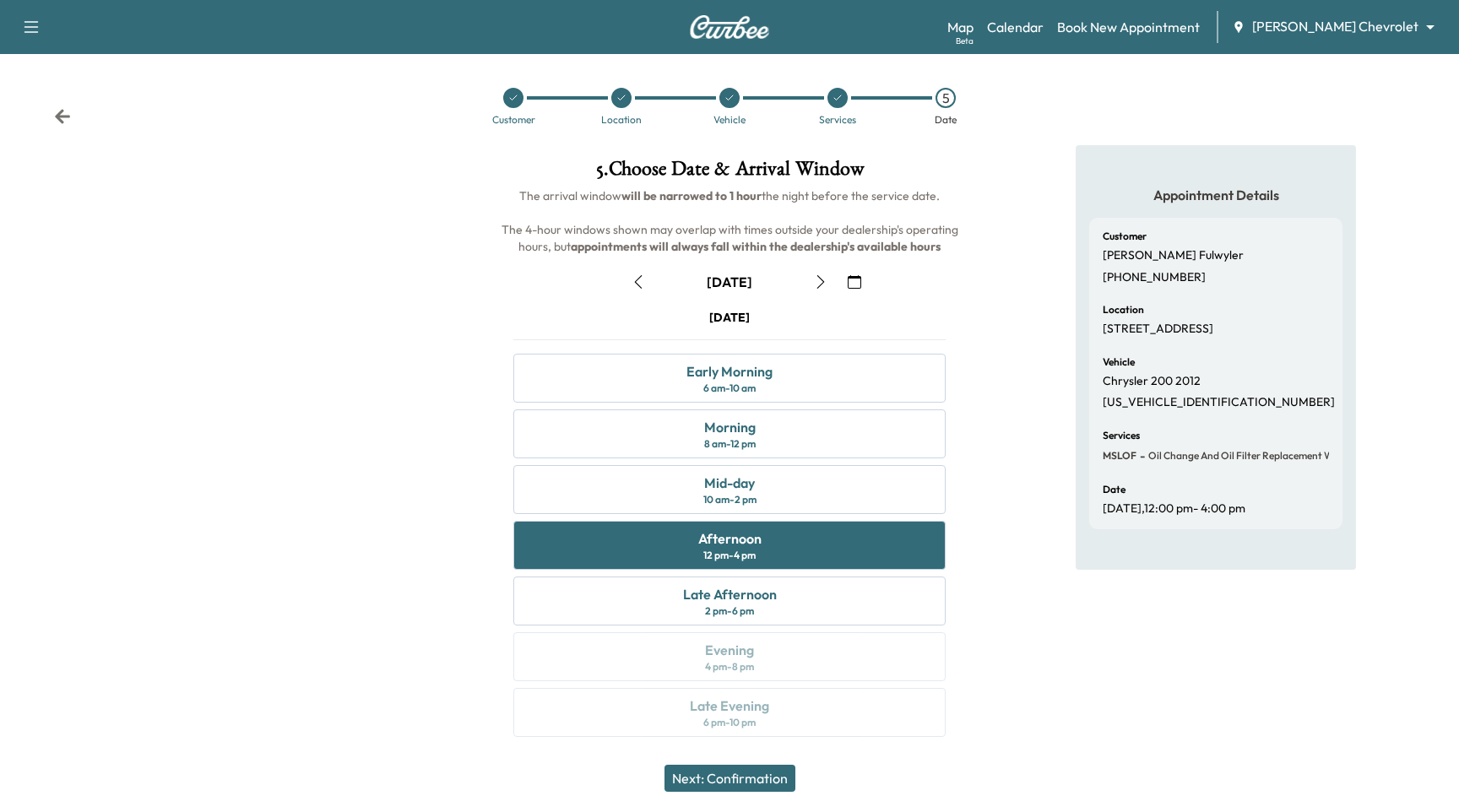
click at [768, 778] on button "Next: Confirmation" at bounding box center [730, 778] width 131 height 27
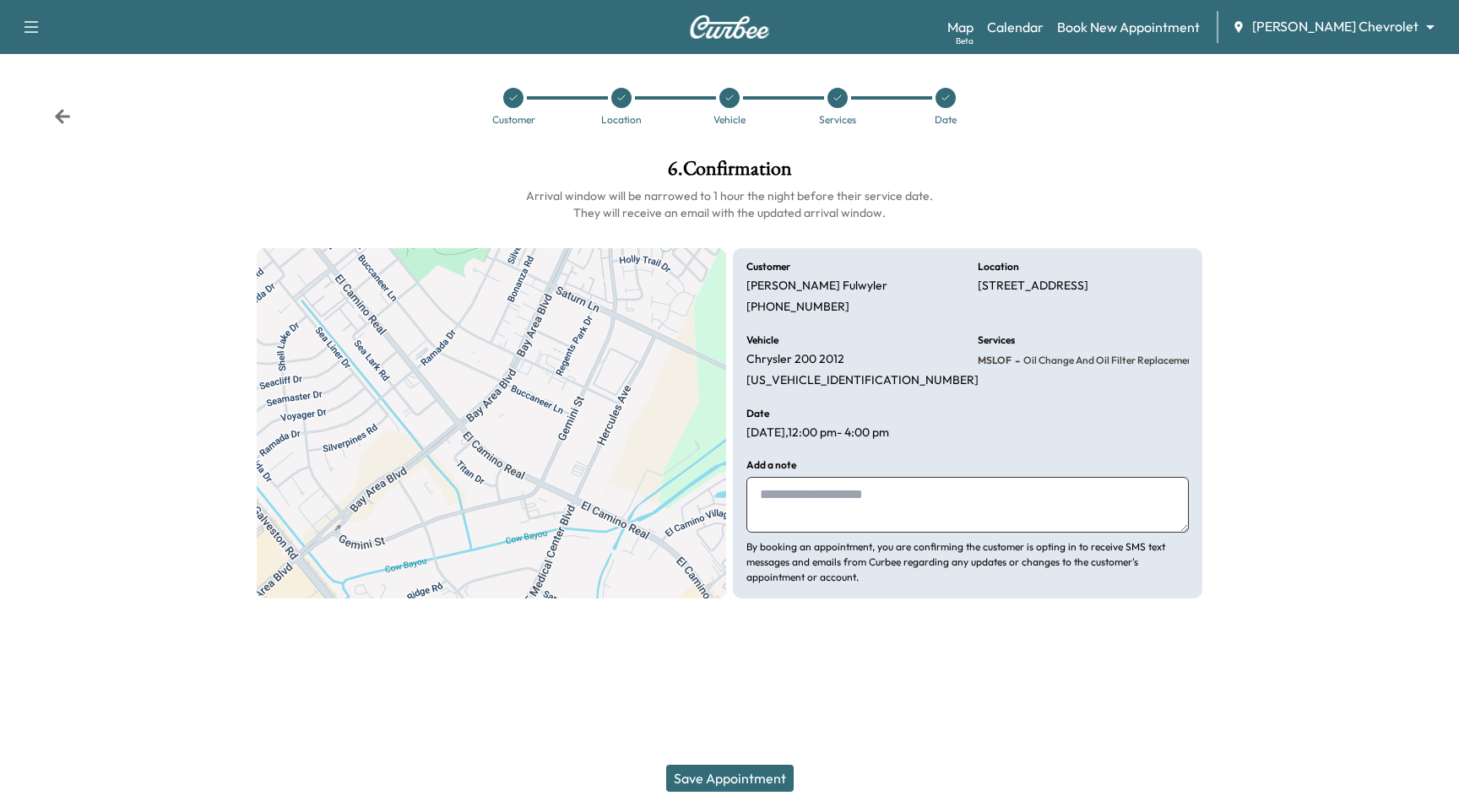
drag, startPoint x: 768, startPoint y: 778, endPoint x: 781, endPoint y: 755, distance: 26.4
click at [767, 779] on button "Save Appointment" at bounding box center [730, 778] width 127 height 27
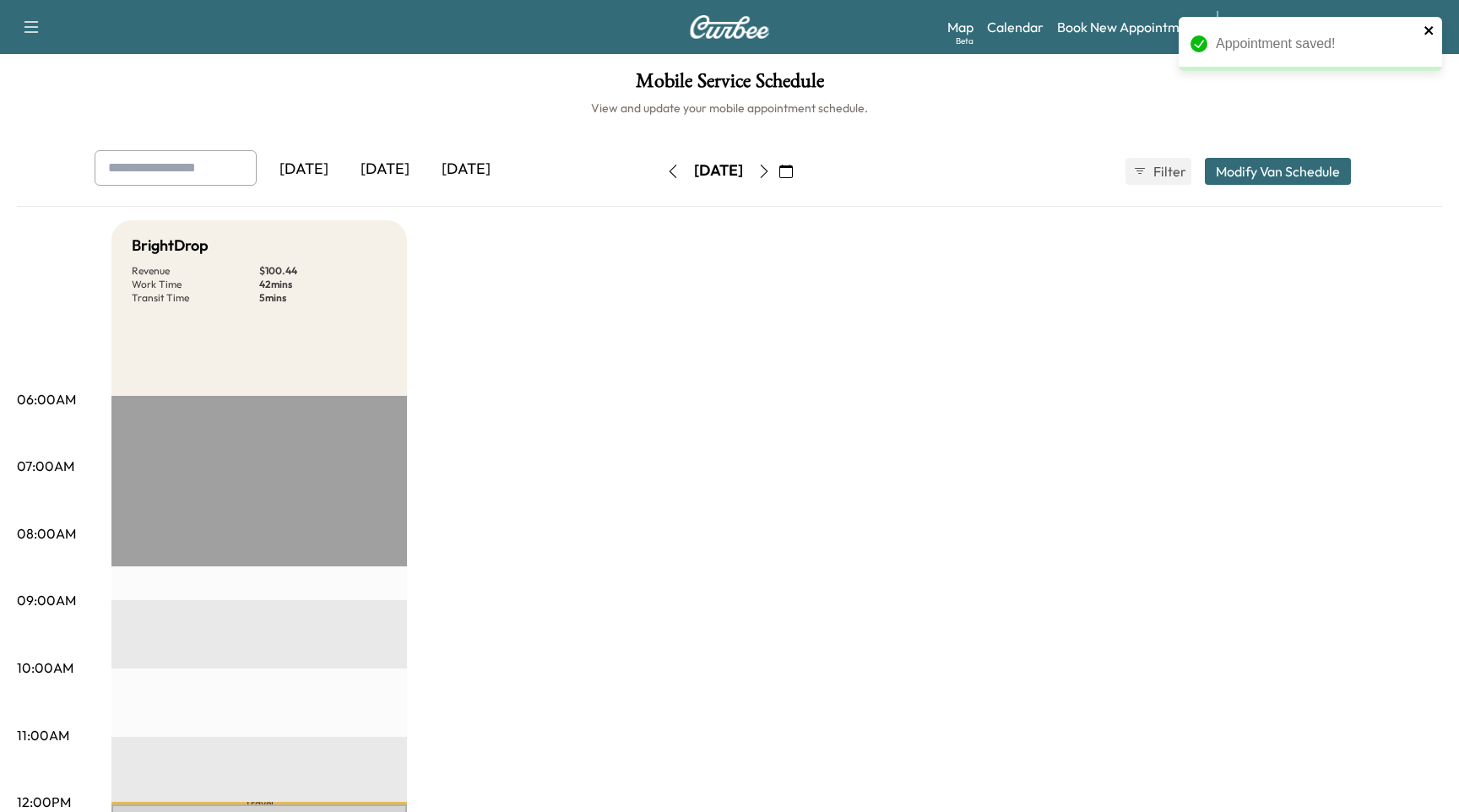
click at [1431, 27] on icon "close" at bounding box center [1428, 29] width 8 height 8
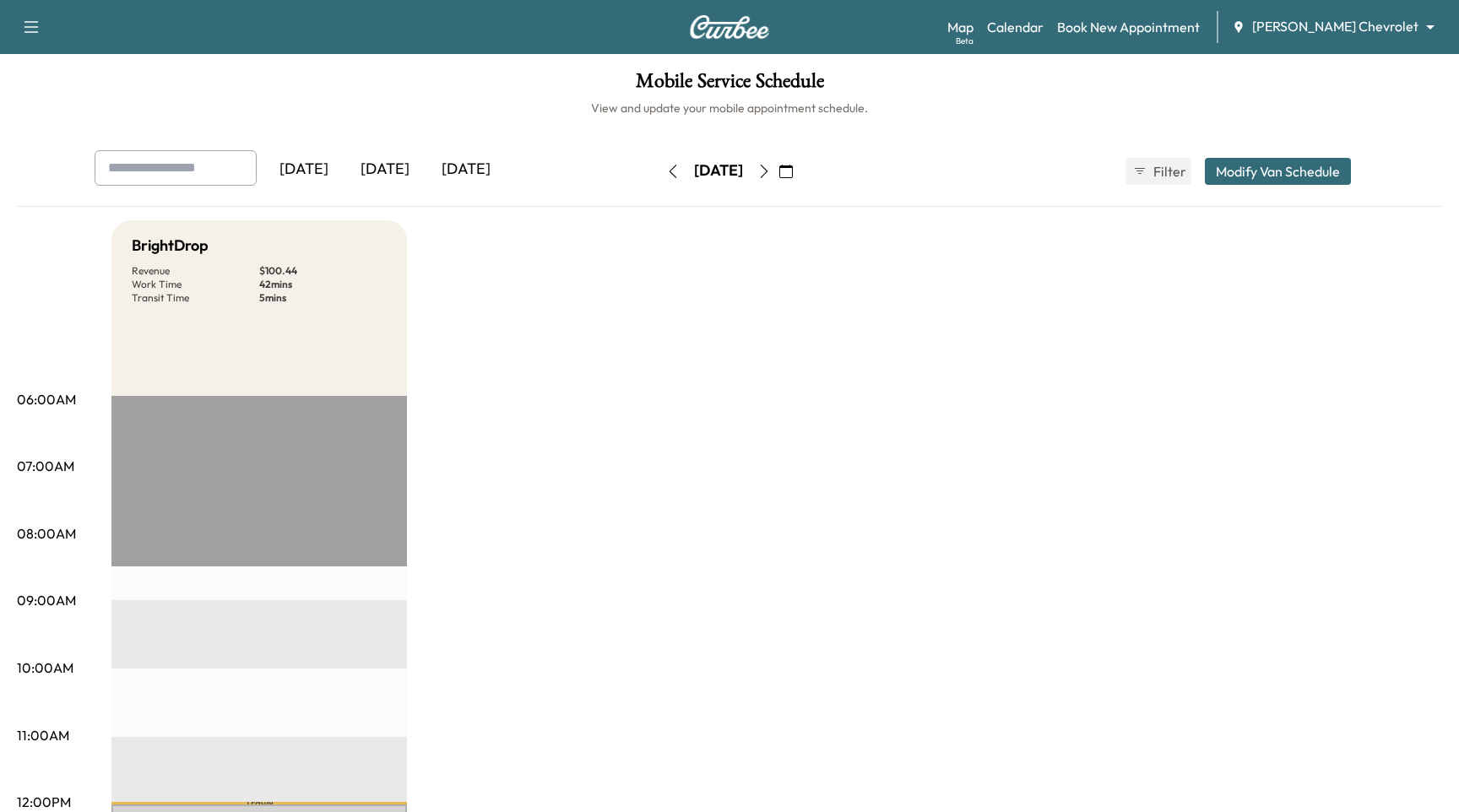
click at [349, 382] on div "BrightDrop Revenue $ 100.44 Work Time 42 mins Transit Time 5 mins" at bounding box center [259, 308] width 295 height 176
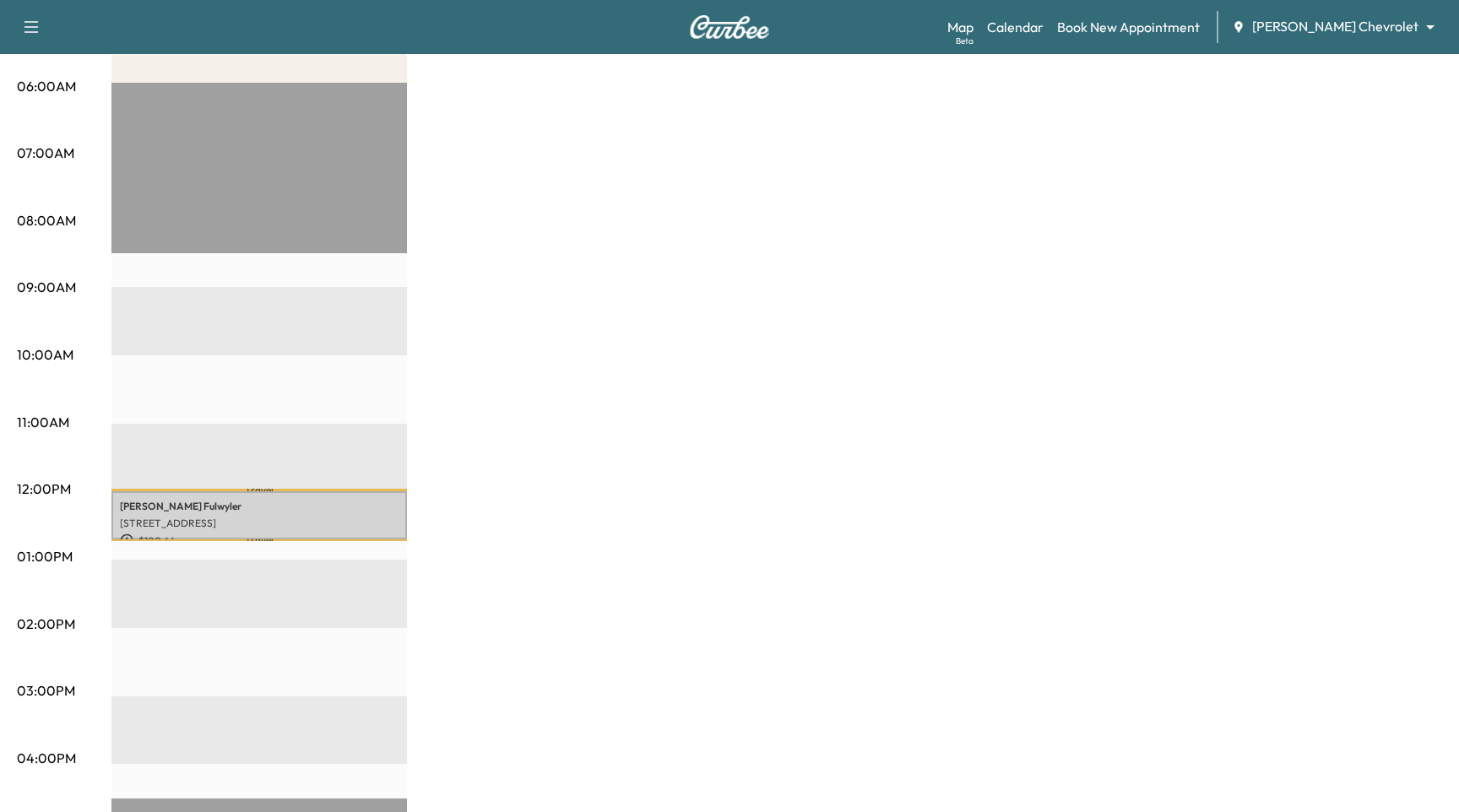
scroll to position [121, 0]
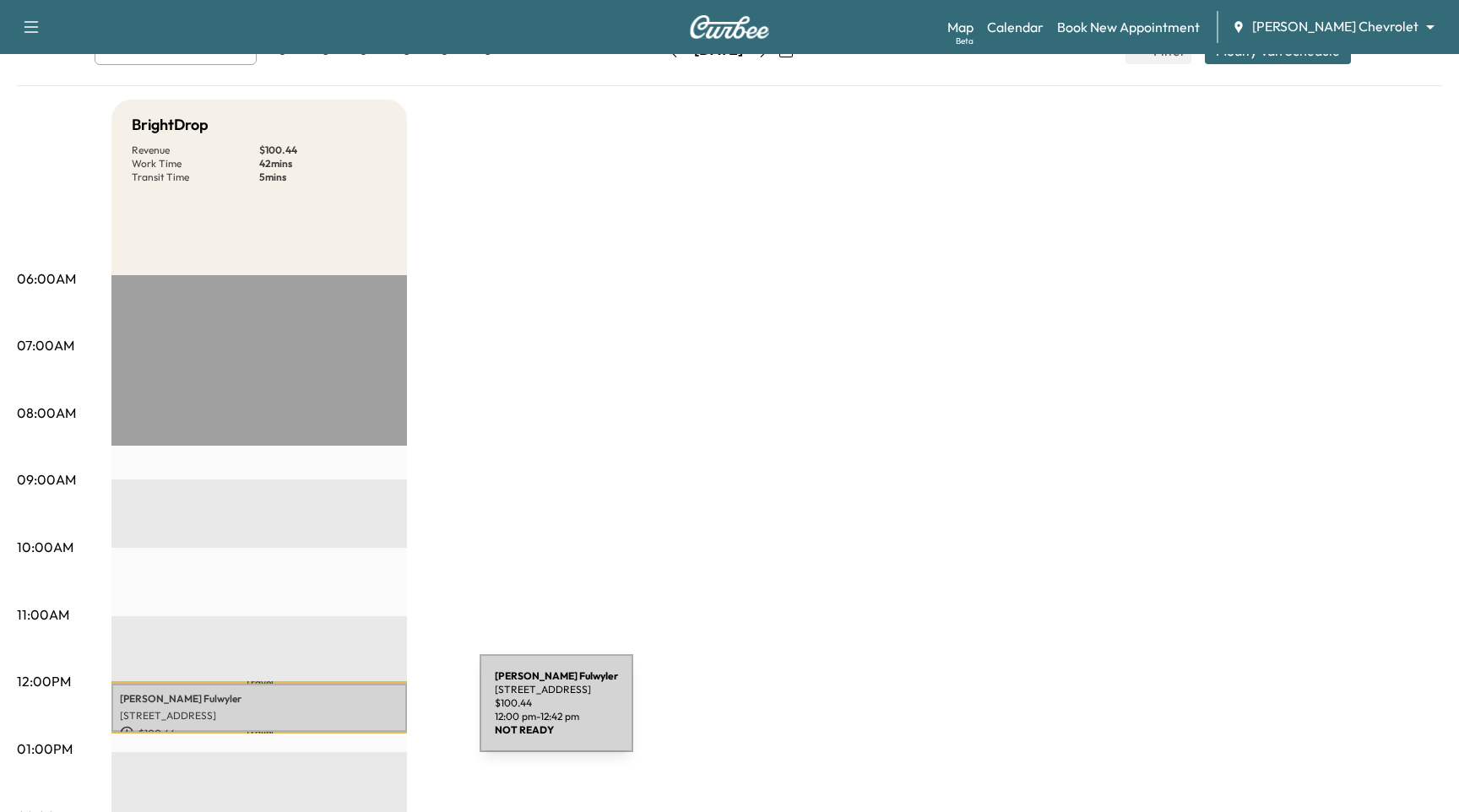
click at [354, 713] on p "[STREET_ADDRESS]" at bounding box center [259, 715] width 278 height 13
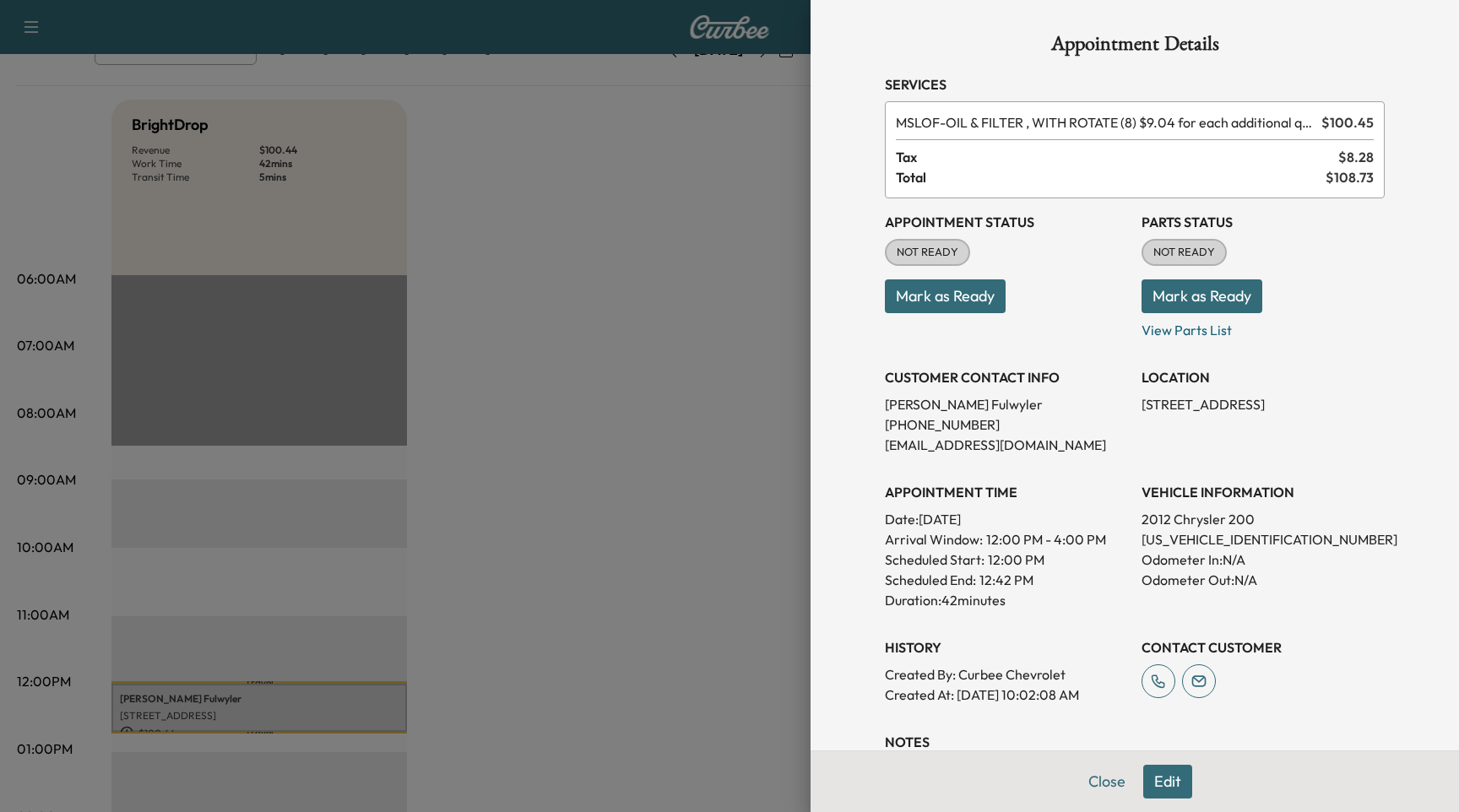
click at [1163, 788] on button "Edit" at bounding box center [1167, 782] width 49 height 34
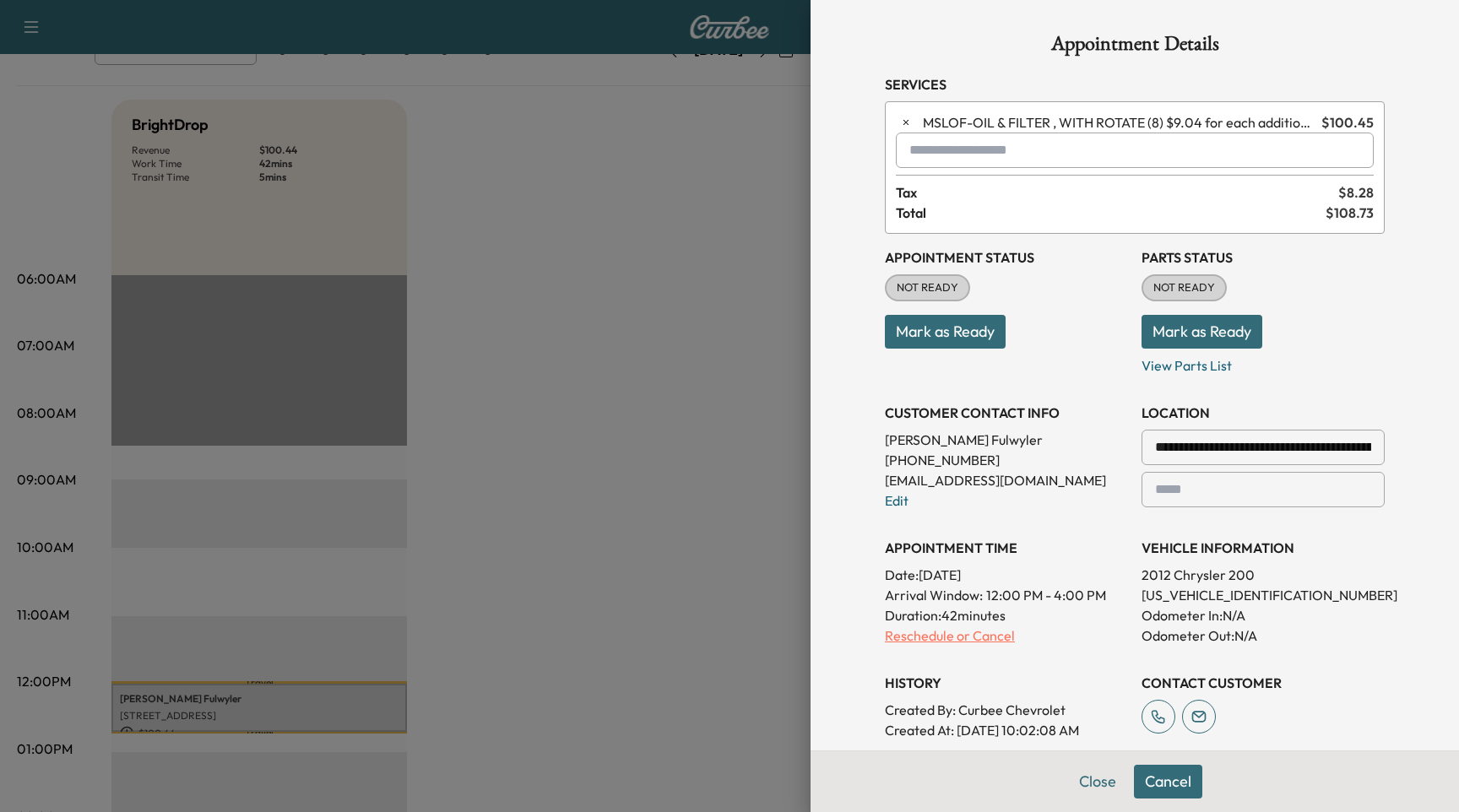
click at [969, 632] on p "Reschedule or Cancel" at bounding box center [1007, 635] width 243 height 20
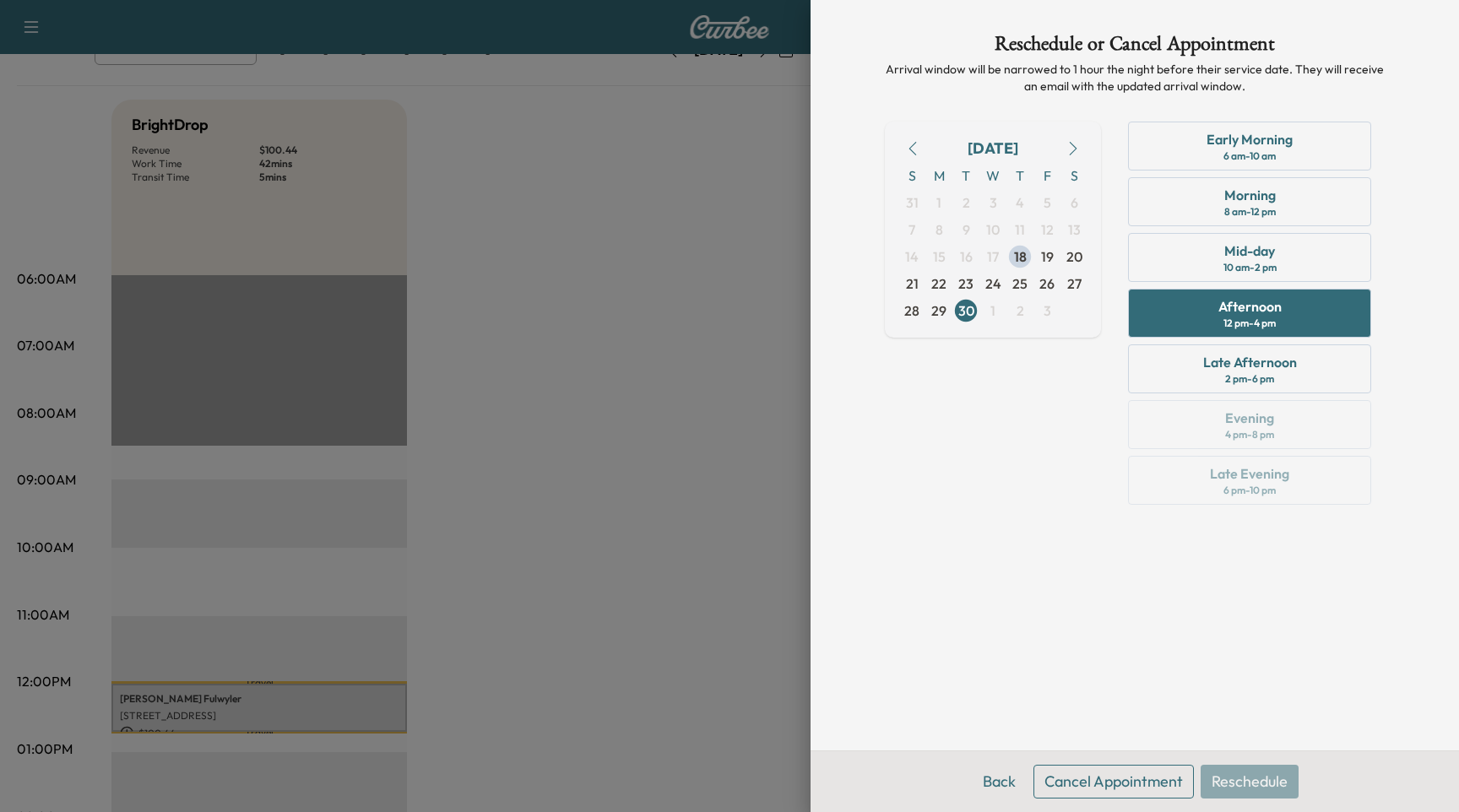
click at [1143, 796] on button "Cancel Appointment" at bounding box center [1113, 782] width 160 height 34
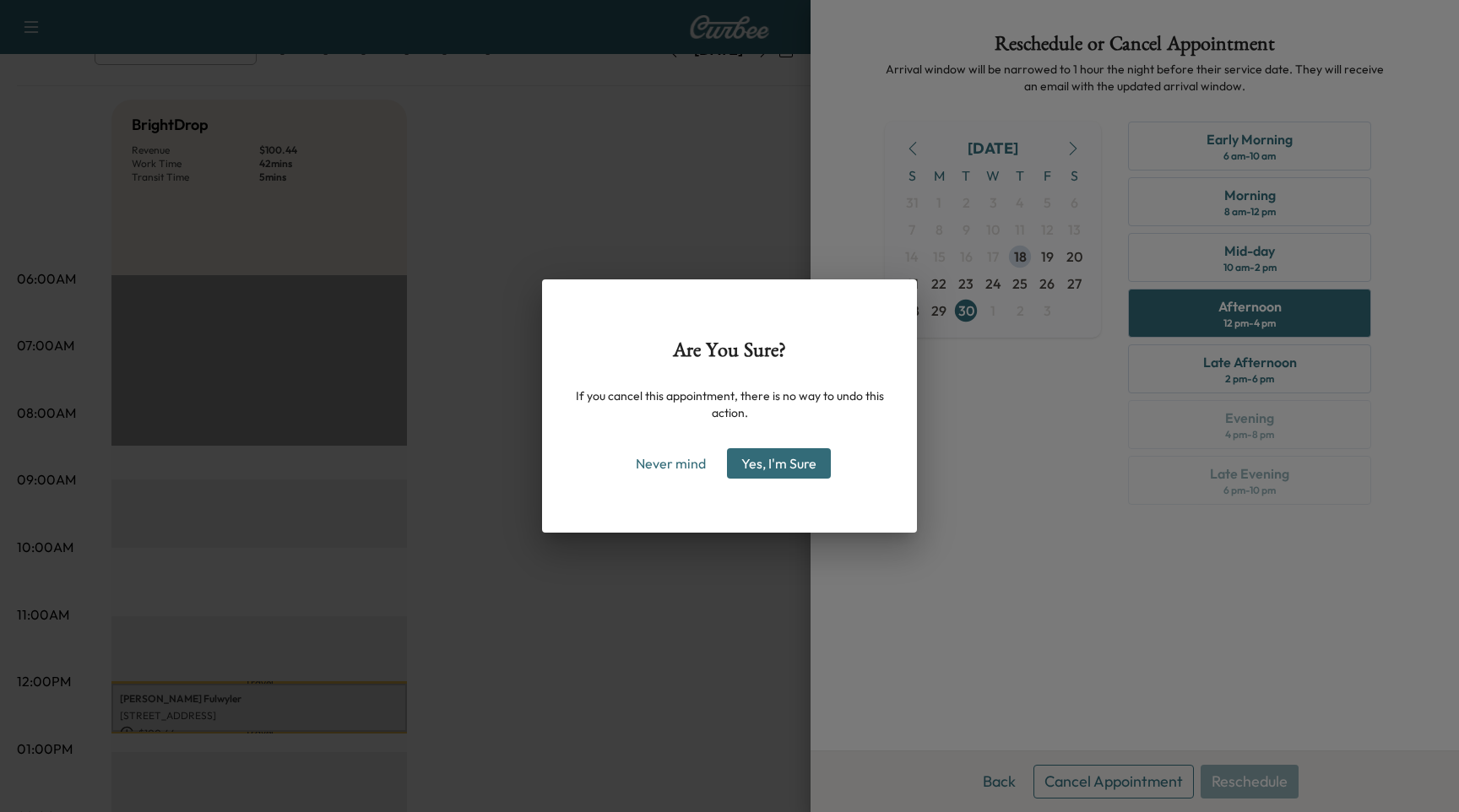
click at [1143, 776] on div "Are You Sure? If you cancel this appointment, there is no way to undo this acti…" at bounding box center [730, 406] width 1459 height 812
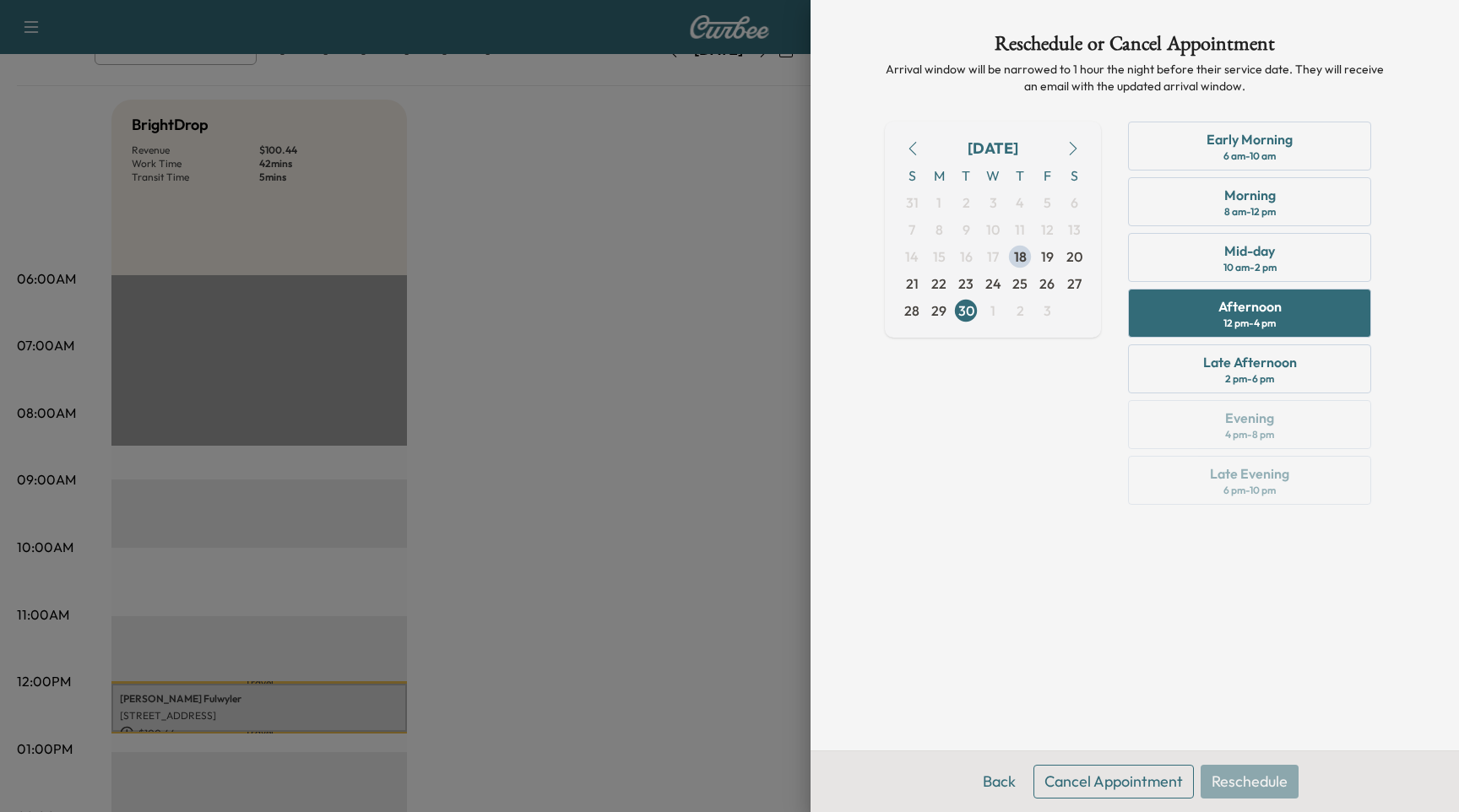
click at [1148, 782] on button "Cancel Appointment" at bounding box center [1113, 782] width 160 height 34
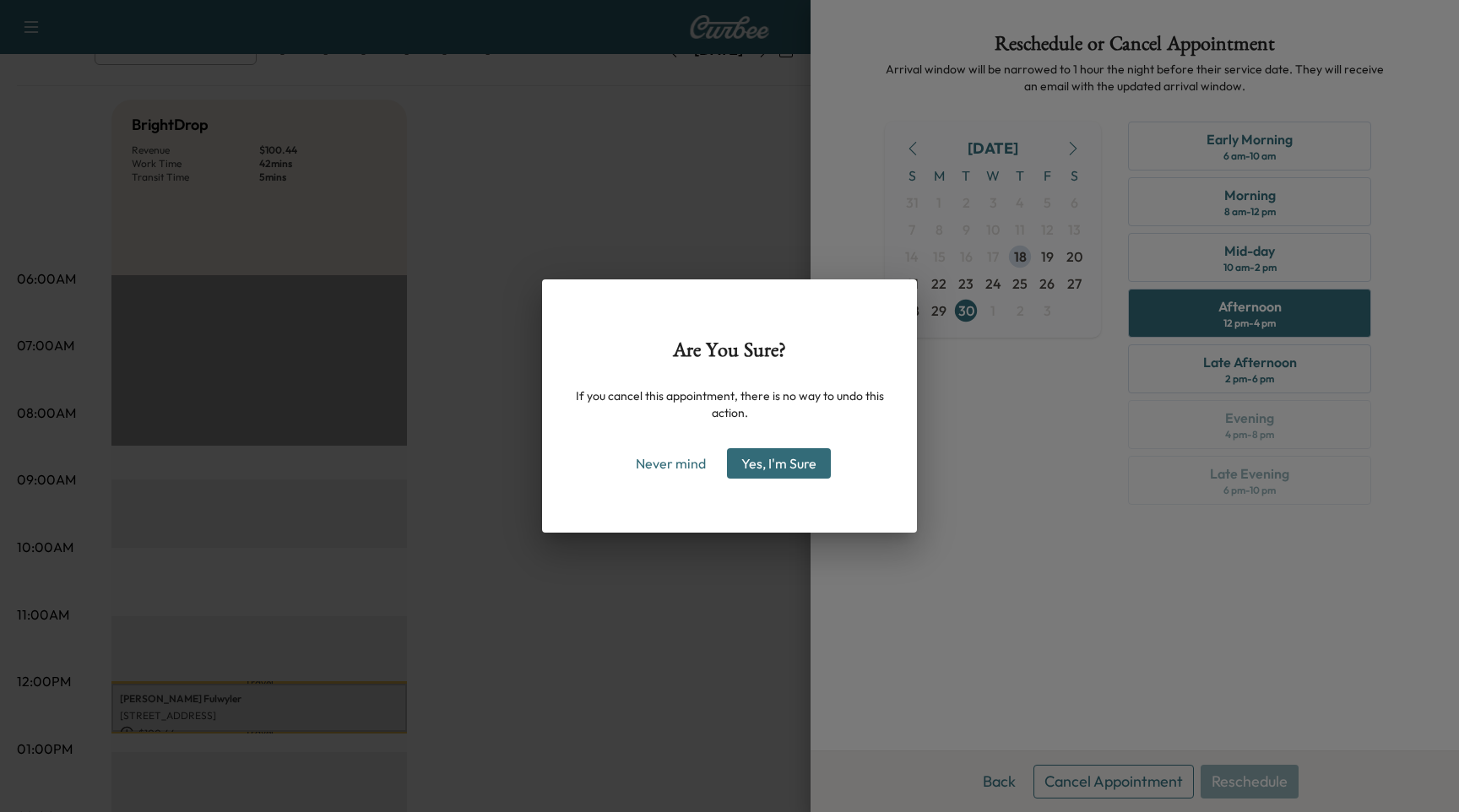
click at [794, 478] on button "Yes, I'm Sure" at bounding box center [778, 463] width 104 height 30
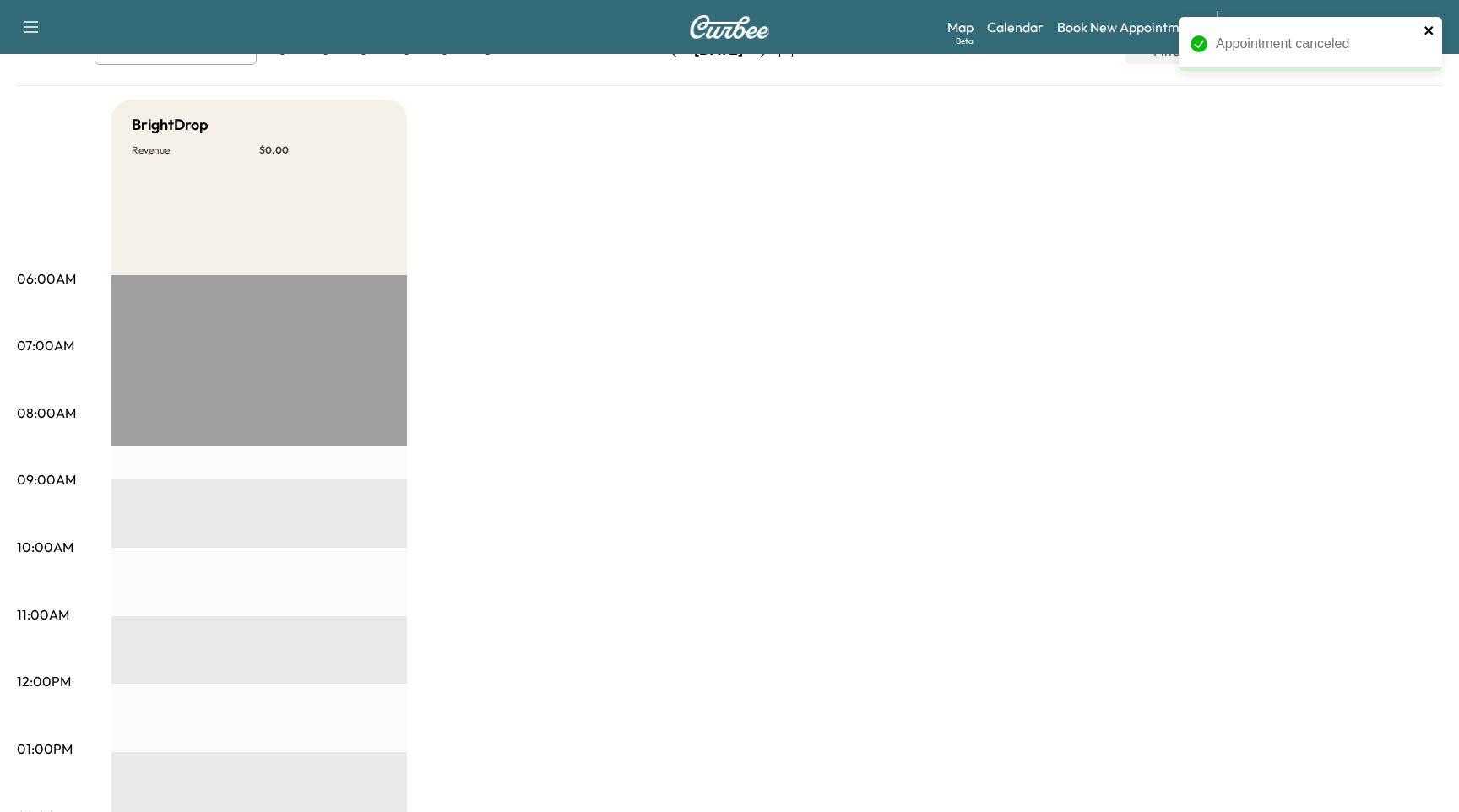
click at [1429, 32] on icon "close" at bounding box center [1428, 29] width 8 height 8
